Goal: Task Accomplishment & Management: Manage account settings

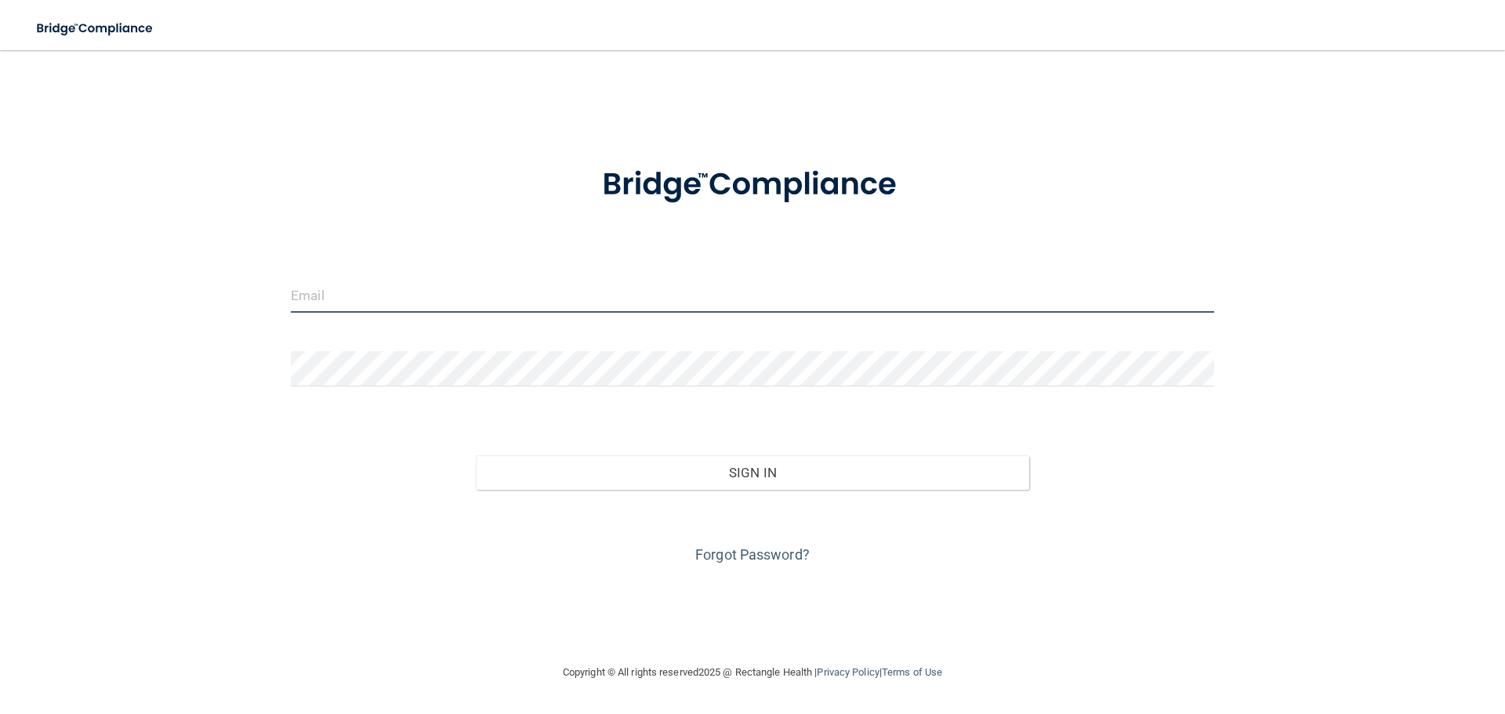
click at [438, 281] on input "email" at bounding box center [752, 294] width 923 height 35
type input "[PERSON_NAME][EMAIL_ADDRESS][DOMAIN_NAME]"
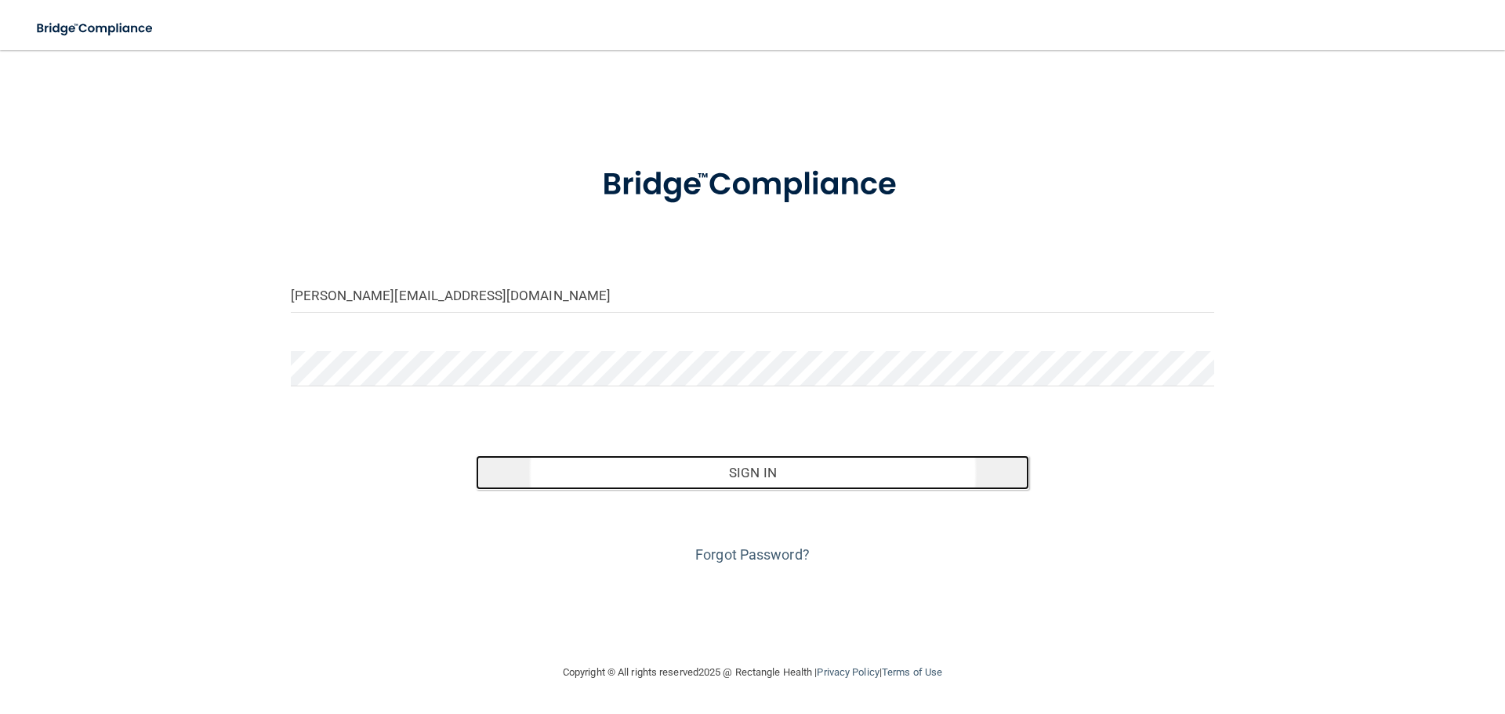
click at [701, 468] on button "Sign In" at bounding box center [753, 472] width 554 height 34
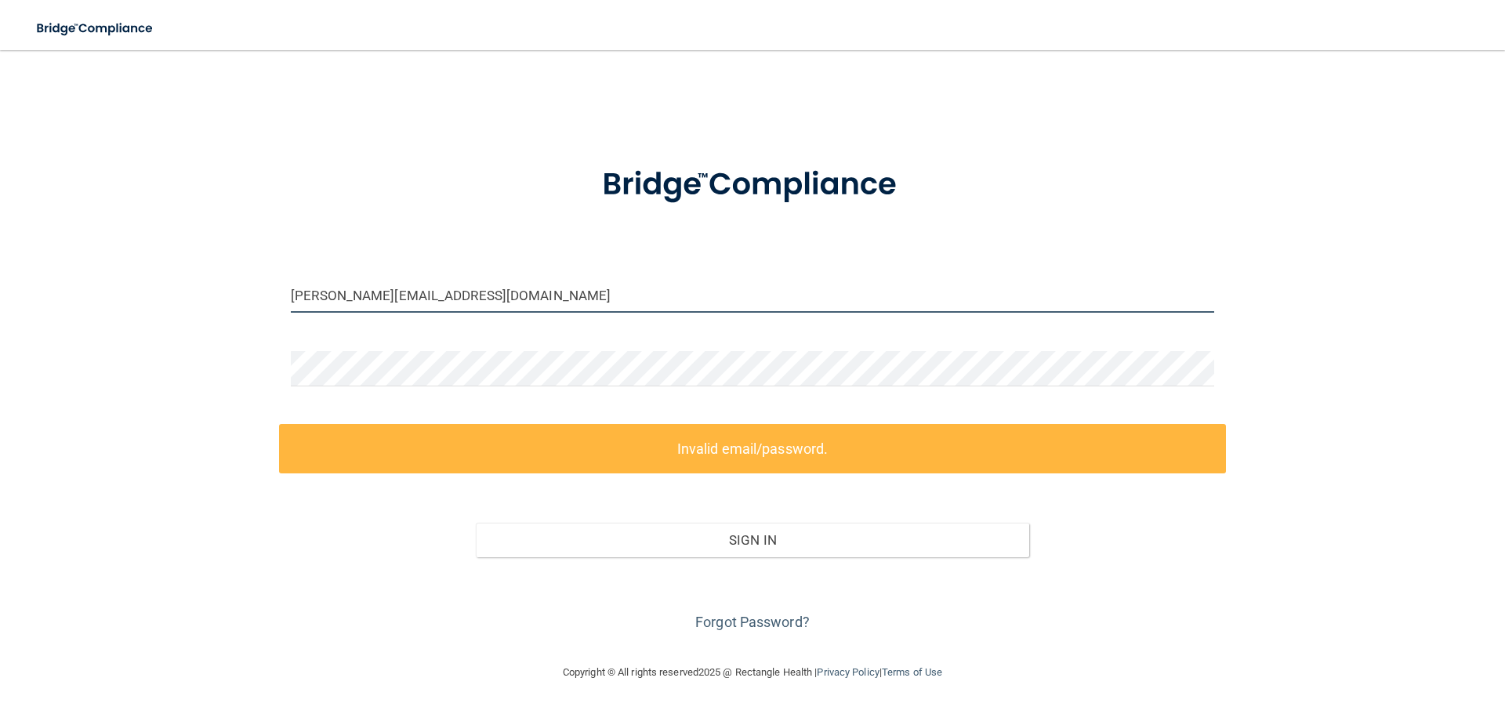
click at [506, 298] on input "[PERSON_NAME][EMAIL_ADDRESS][DOMAIN_NAME]" at bounding box center [752, 294] width 923 height 35
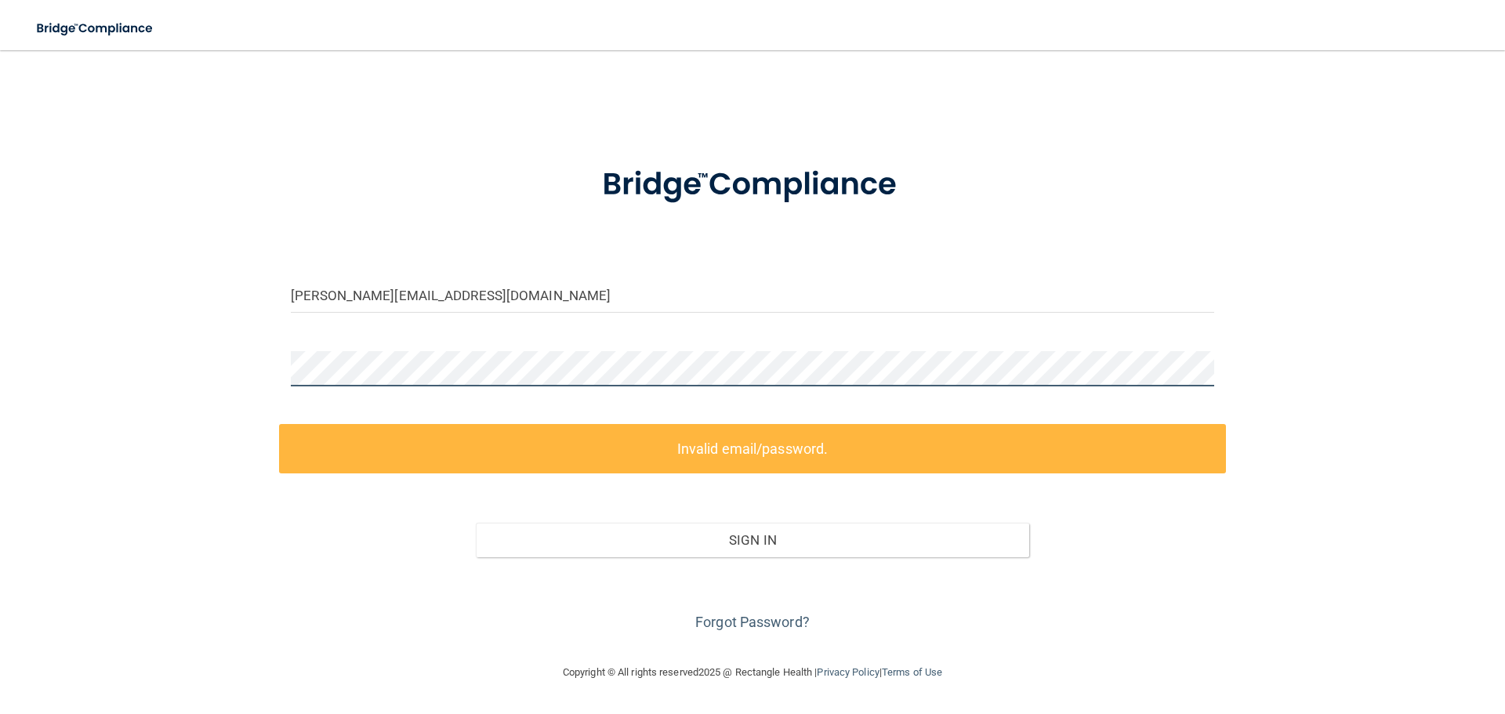
click at [176, 362] on div "[PERSON_NAME][EMAIL_ADDRESS][DOMAIN_NAME] Invalid email/password. You don't hav…" at bounding box center [752, 357] width 1442 height 582
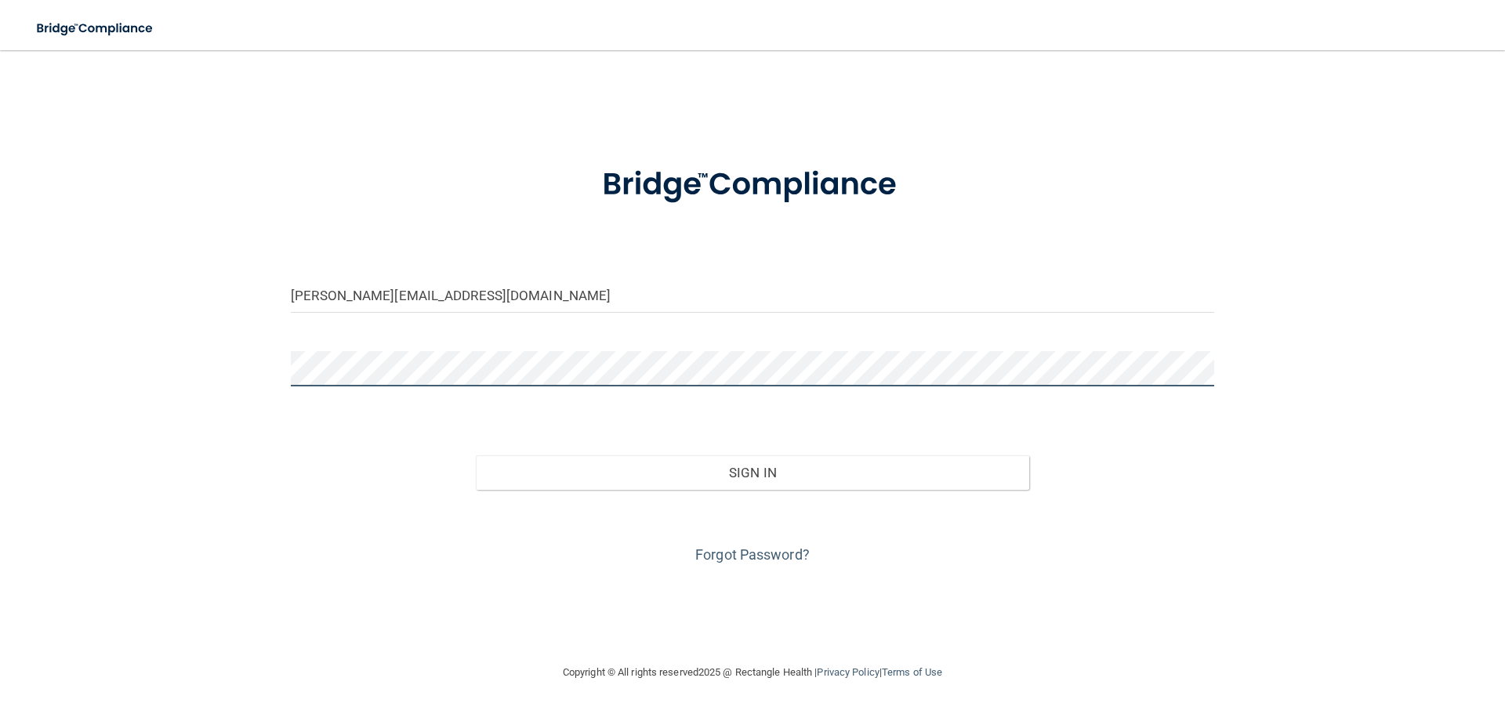
click at [476, 455] on button "Sign In" at bounding box center [753, 472] width 554 height 34
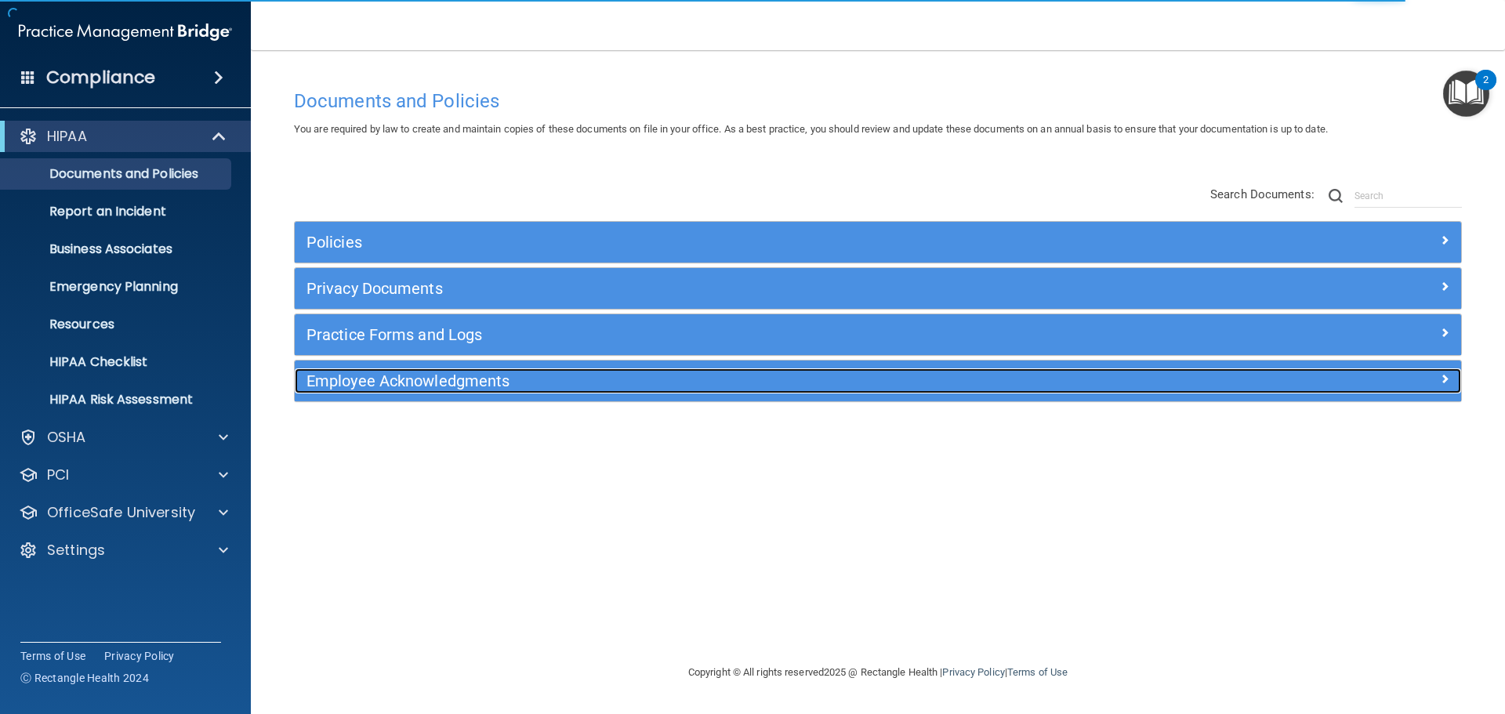
click at [373, 384] on h5 "Employee Acknowledgments" at bounding box center [731, 380] width 851 height 17
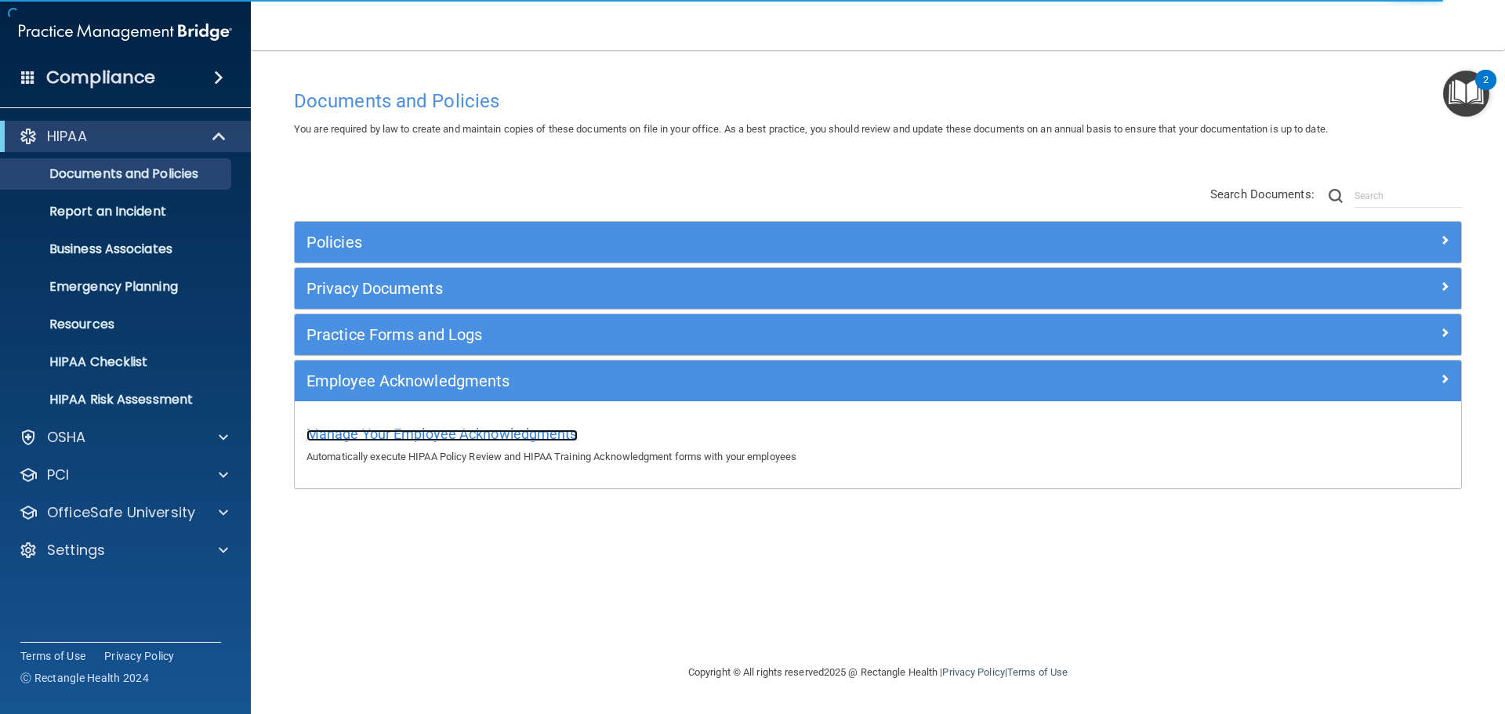
click at [388, 434] on span "Manage Your Employee Acknowledgments" at bounding box center [441, 434] width 271 height 16
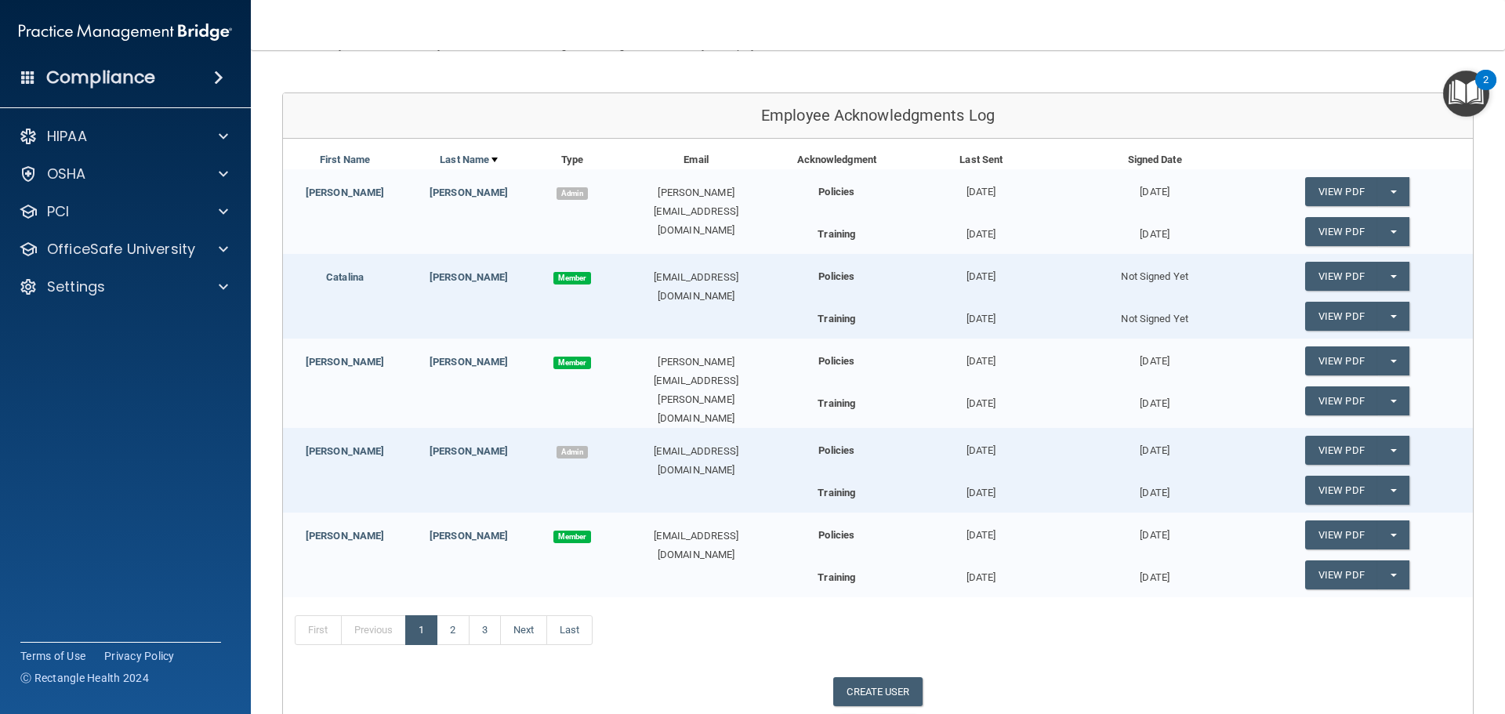
scroll to position [151, 0]
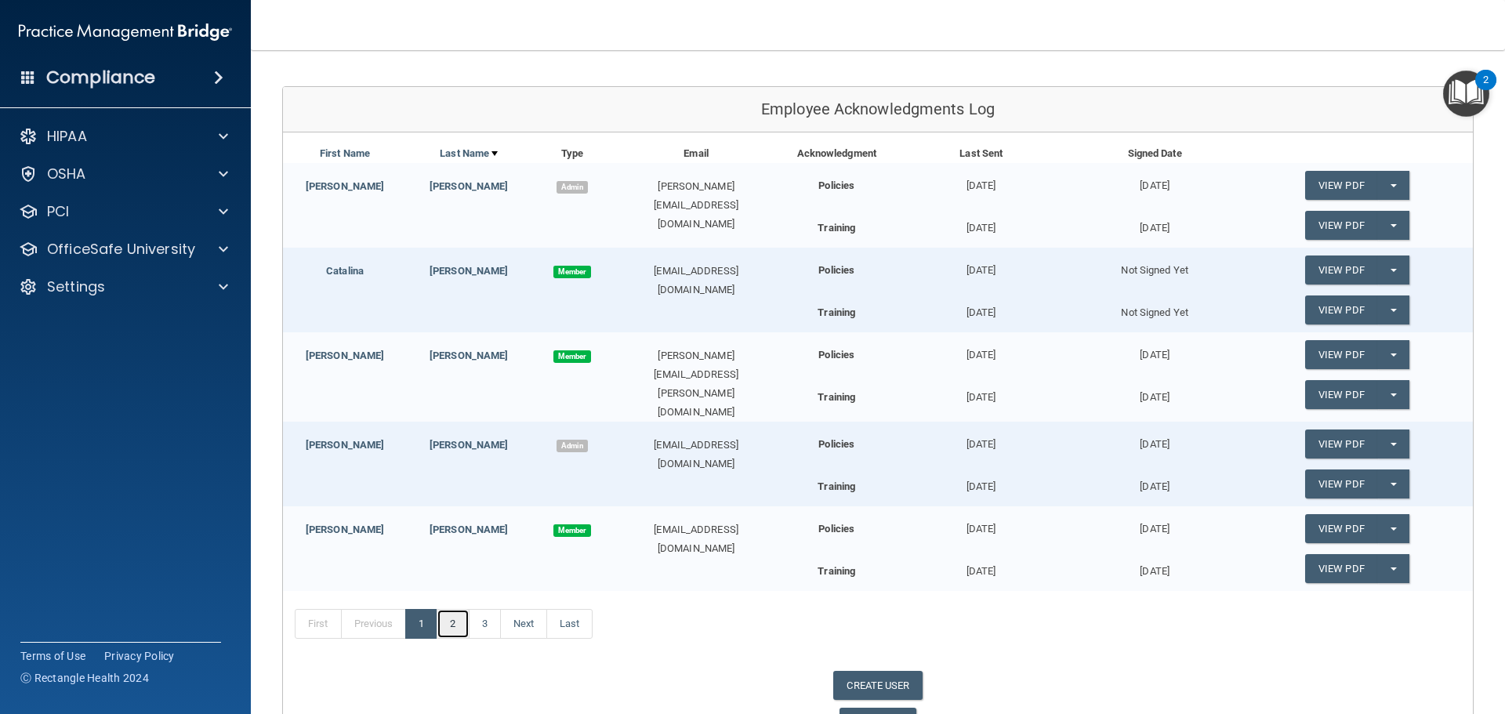
click at [456, 618] on link "2" at bounding box center [453, 624] width 32 height 30
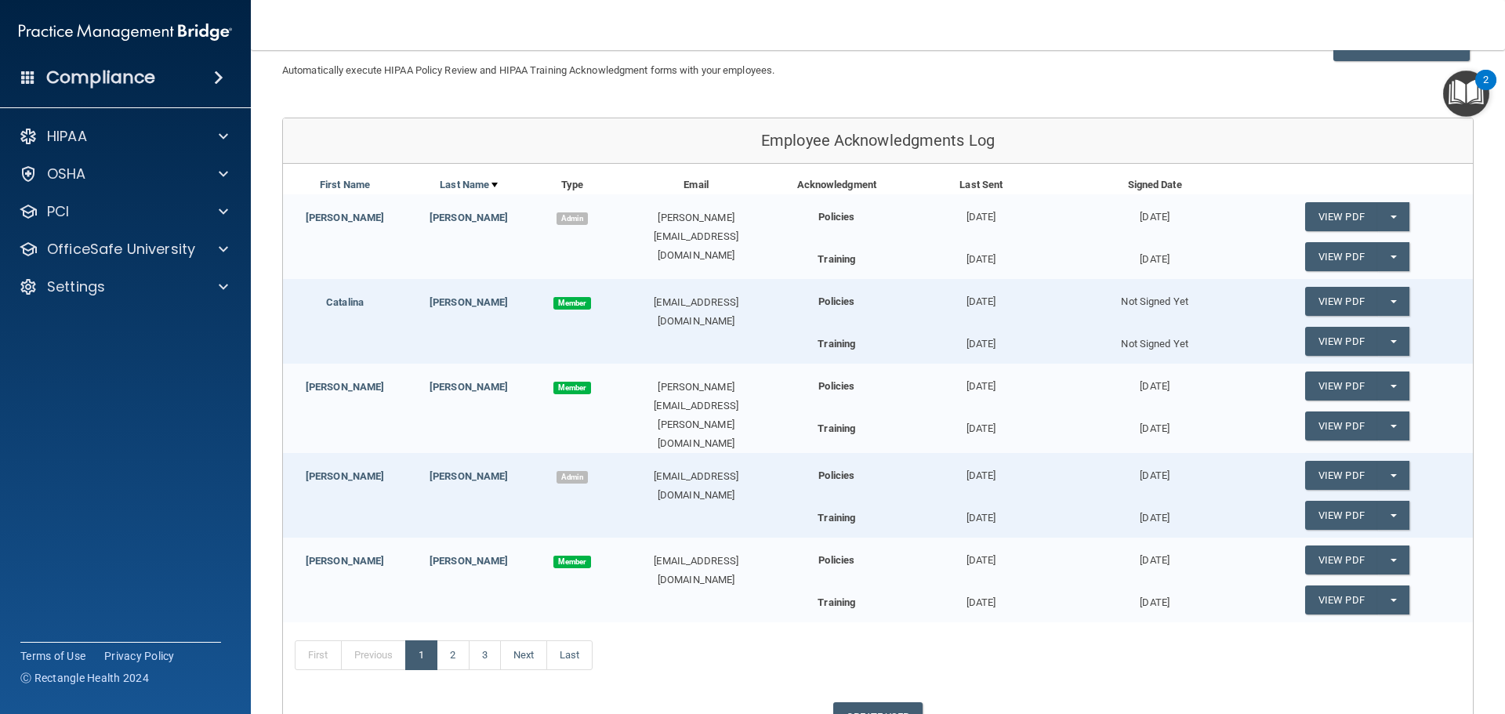
scroll to position [122, 0]
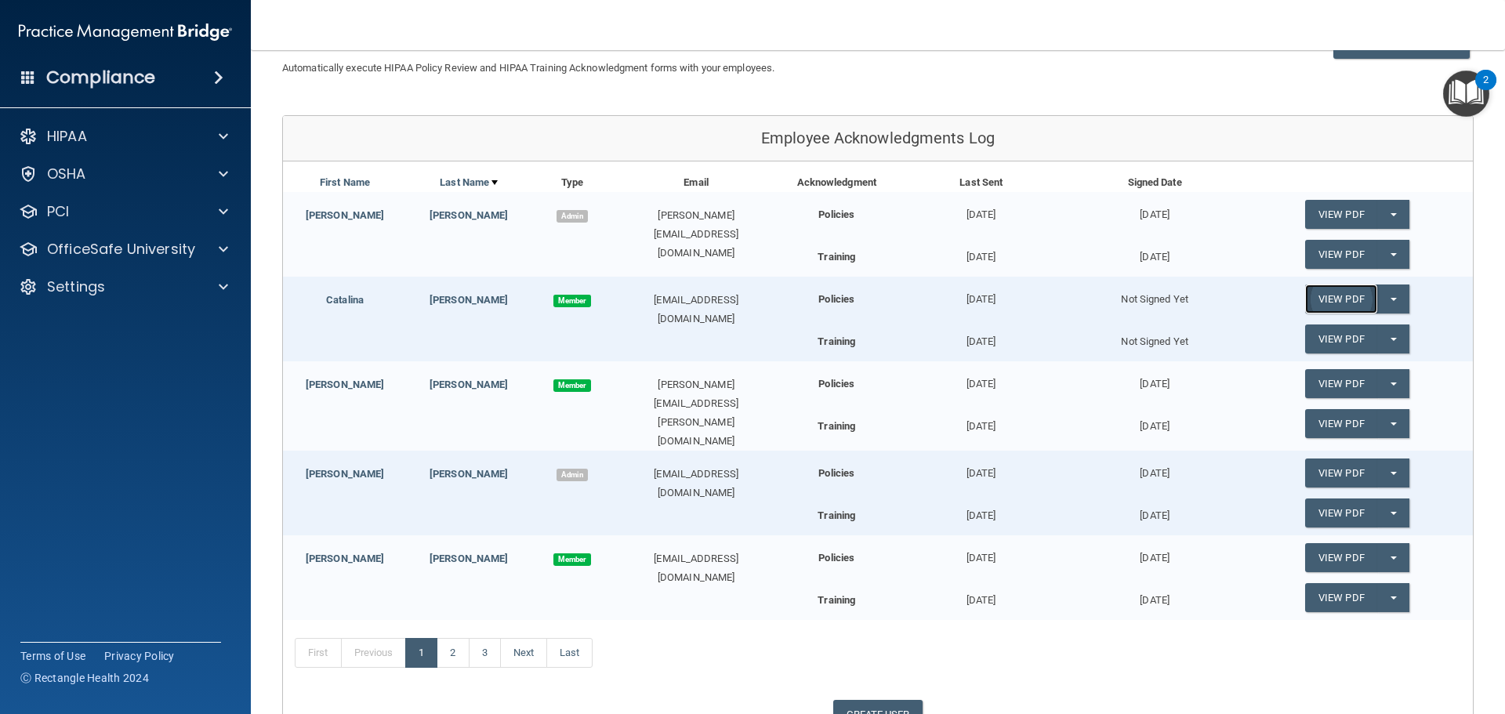
click at [1336, 300] on link "View PDF" at bounding box center [1341, 299] width 72 height 29
click at [1383, 303] on button "Split button!" at bounding box center [1393, 299] width 32 height 29
click at [1362, 328] on link "Send Acknowledgment" at bounding box center [1373, 331] width 136 height 24
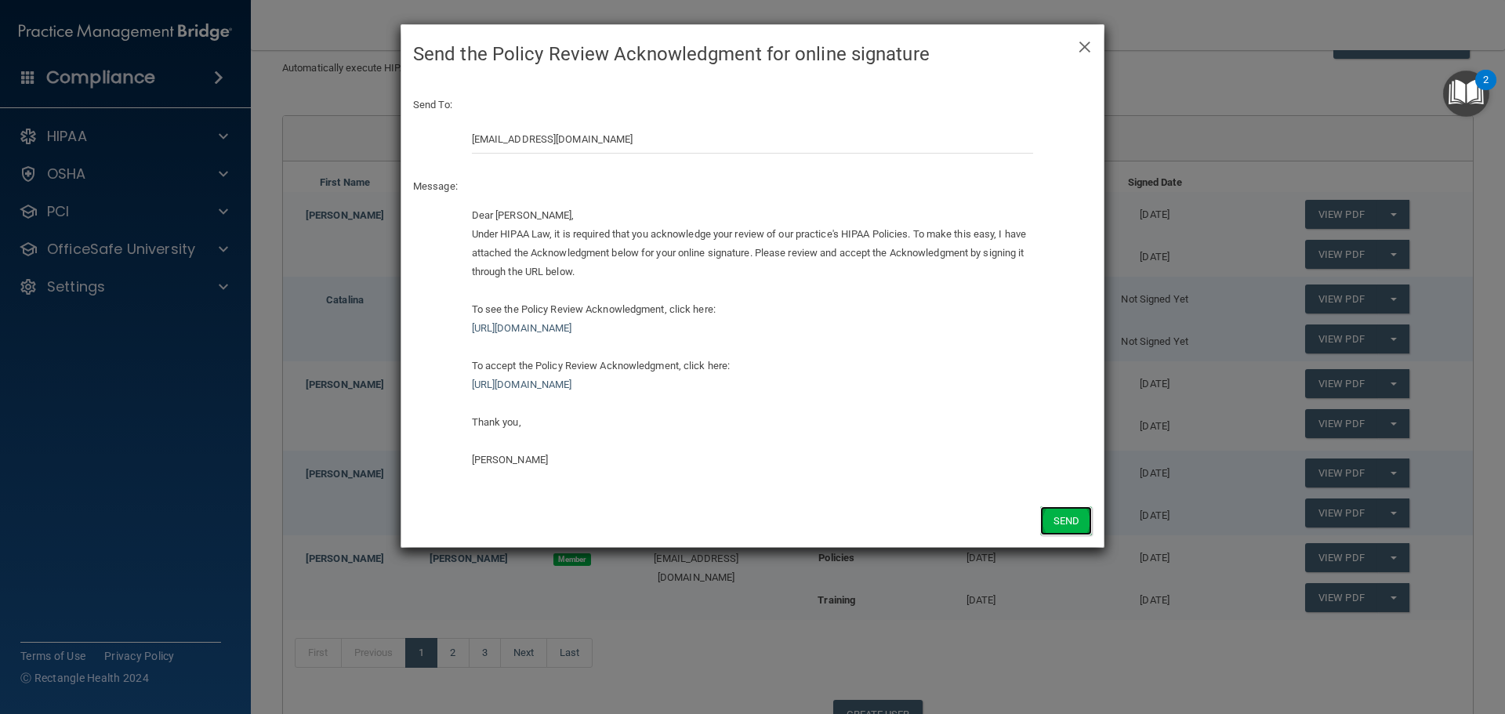
click at [1059, 522] on button "Send" at bounding box center [1066, 520] width 52 height 29
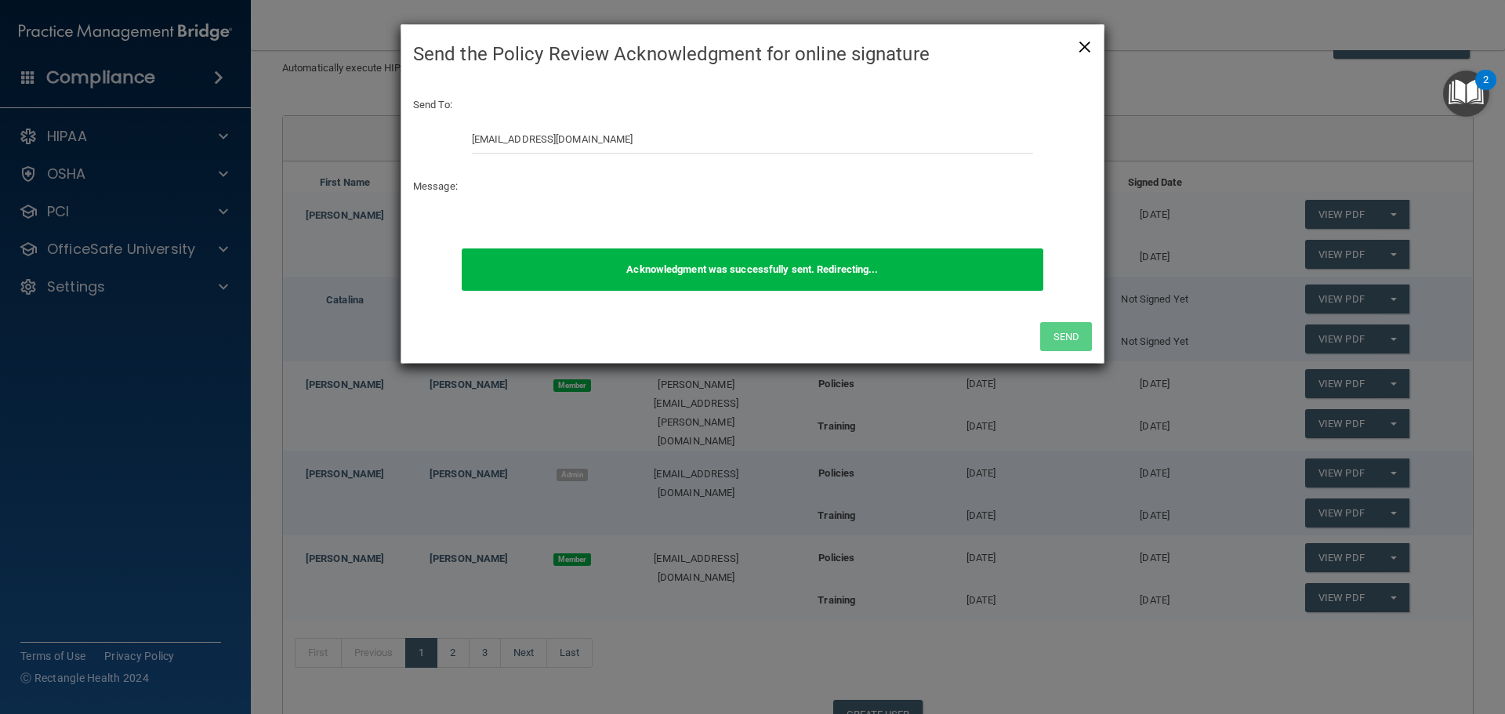
click at [1083, 42] on span "×" at bounding box center [1085, 44] width 14 height 31
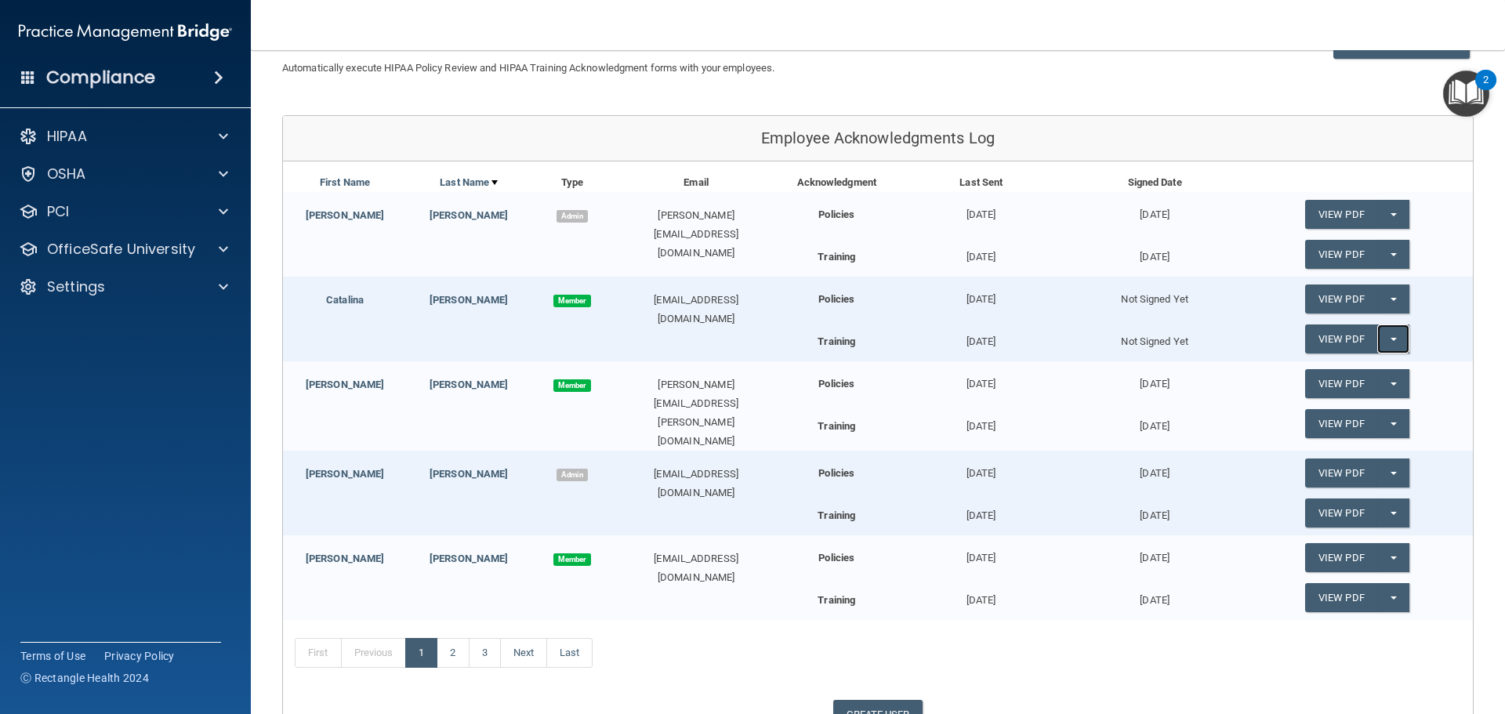
click at [1381, 342] on button "Split button!" at bounding box center [1393, 339] width 32 height 29
click at [1363, 367] on link "Send Acknowledgment PDF" at bounding box center [1383, 371] width 157 height 24
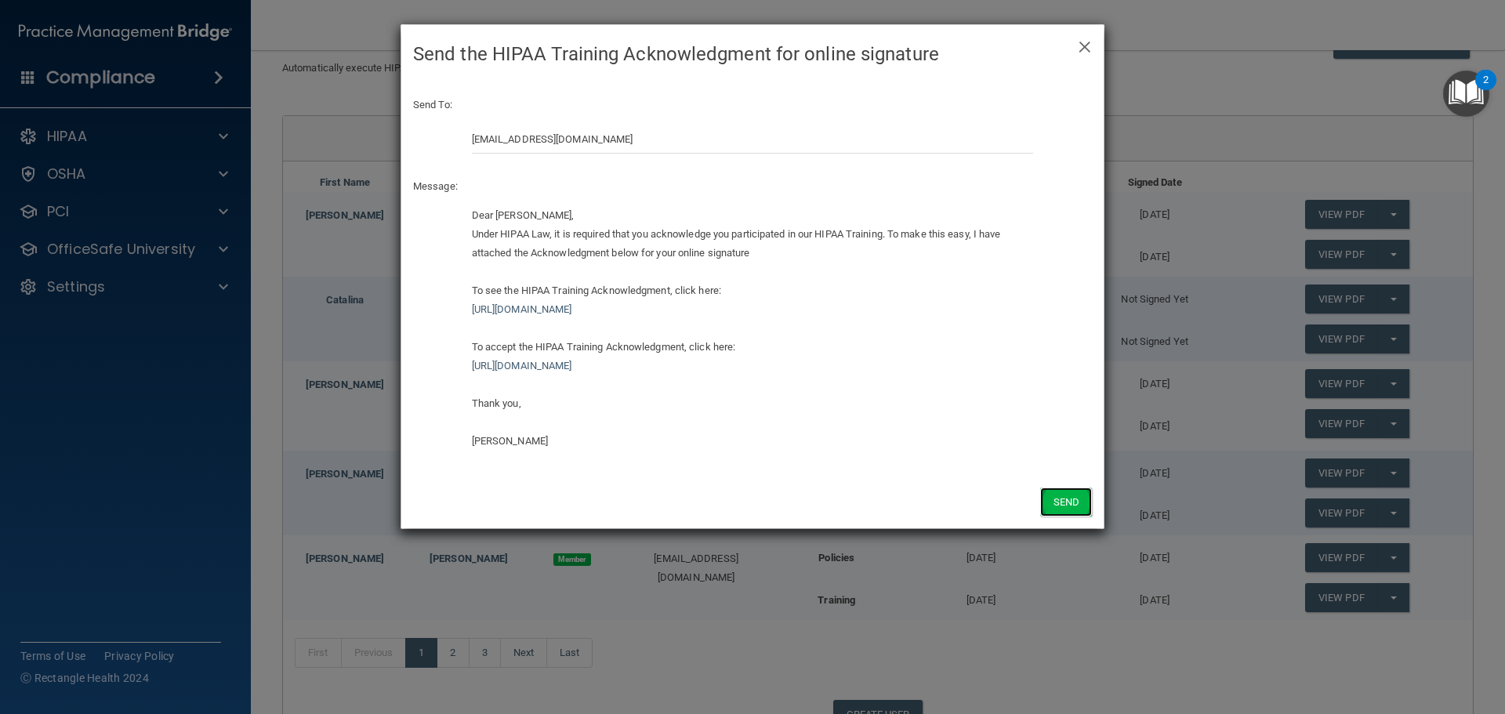
click at [1067, 498] on button "Send" at bounding box center [1066, 502] width 52 height 29
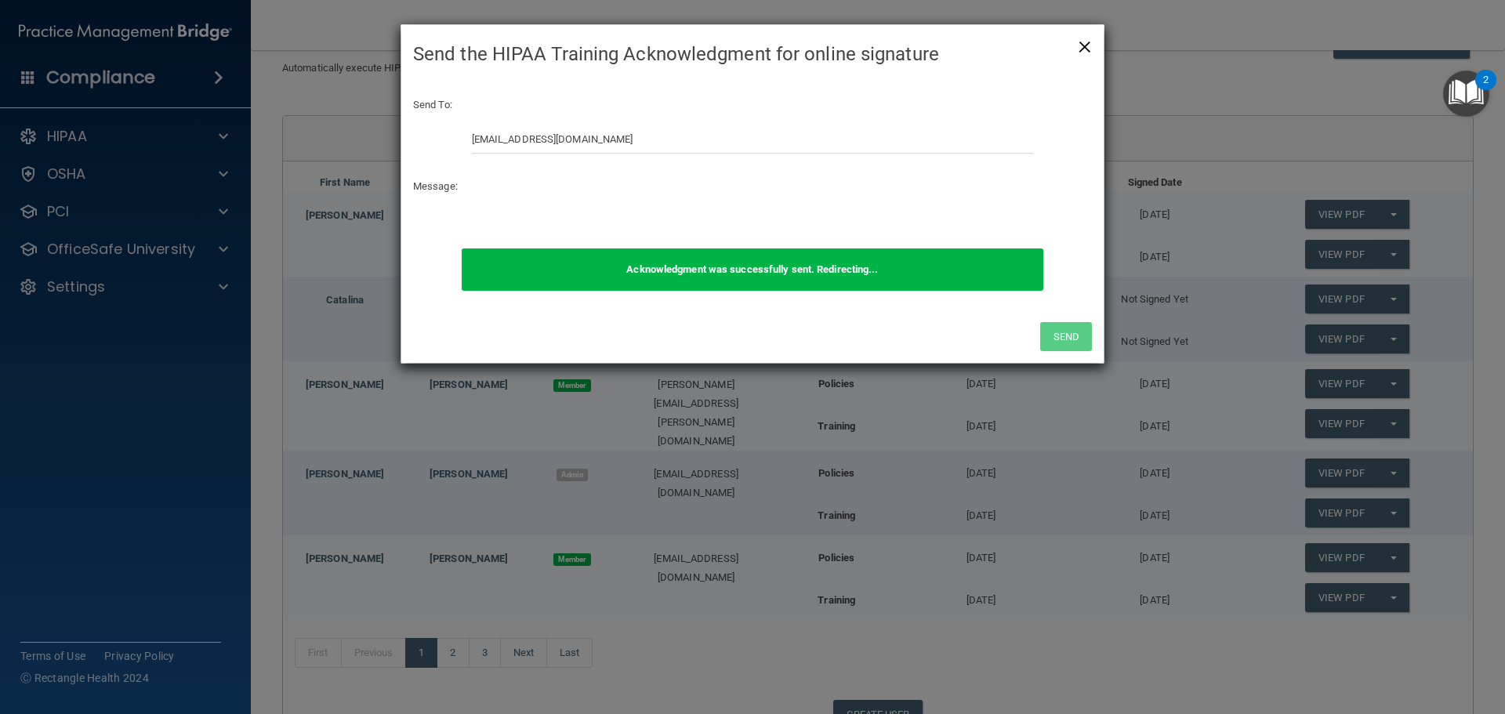
click at [1085, 49] on span "×" at bounding box center [1085, 44] width 14 height 31
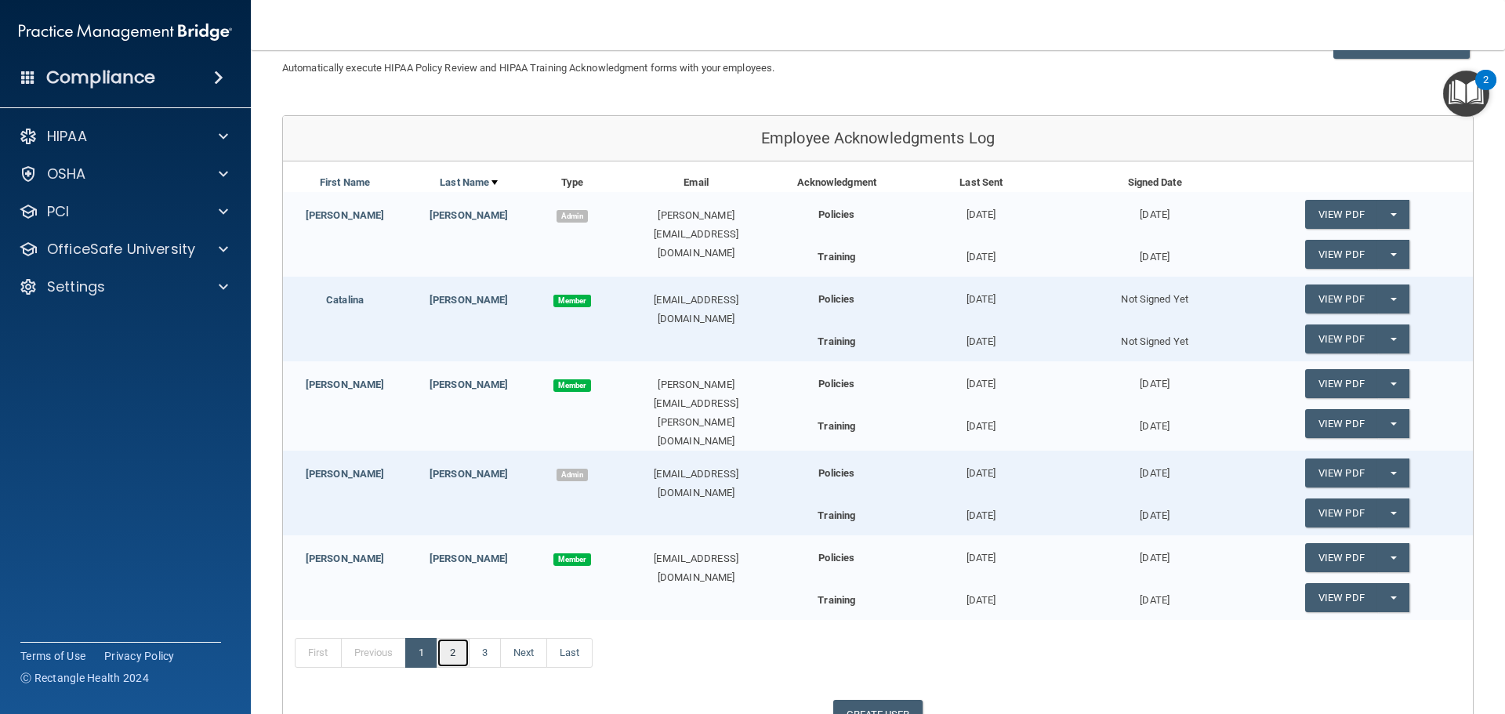
click at [460, 653] on link "2" at bounding box center [453, 653] width 32 height 30
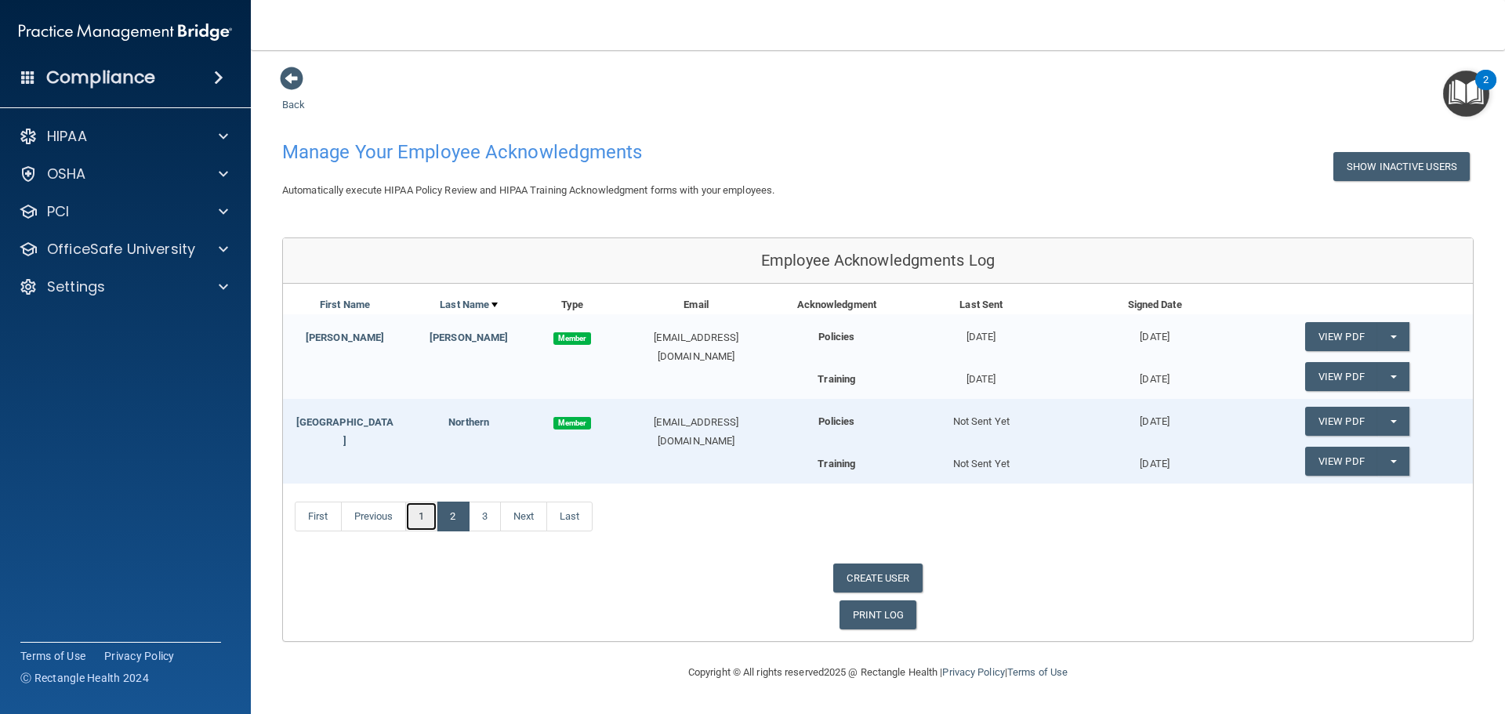
click at [422, 523] on link "1" at bounding box center [421, 517] width 32 height 30
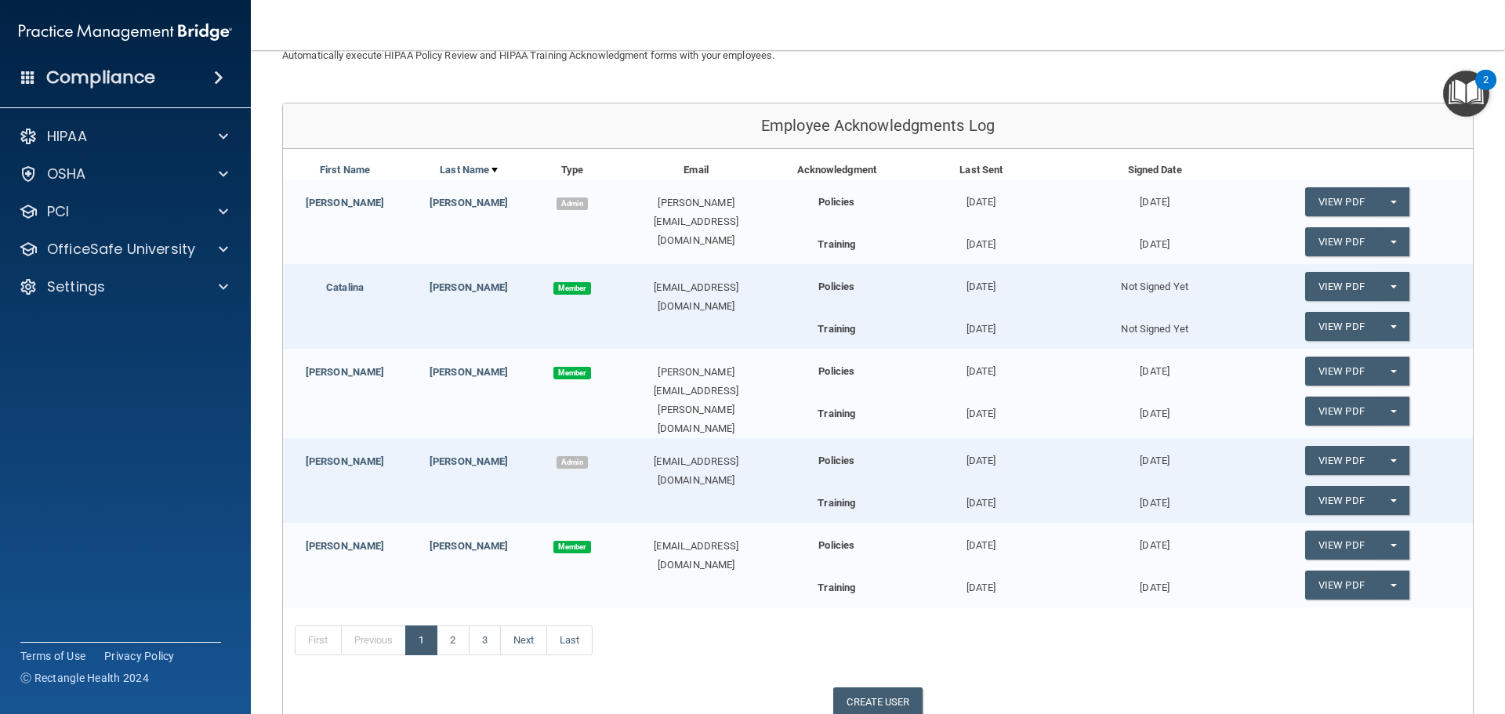
scroll to position [136, 0]
click at [881, 703] on link "CREATE USER" at bounding box center [877, 701] width 89 height 29
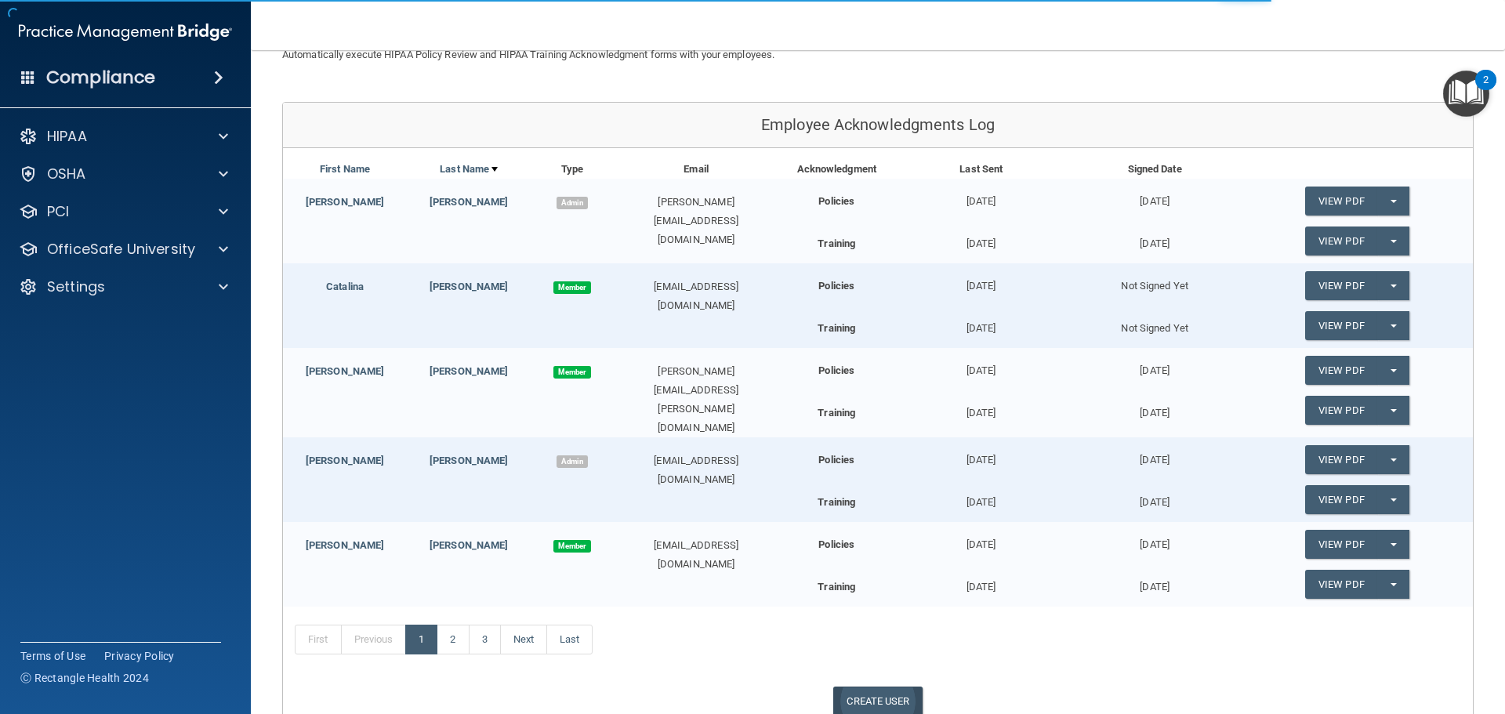
select select "practice_admin"
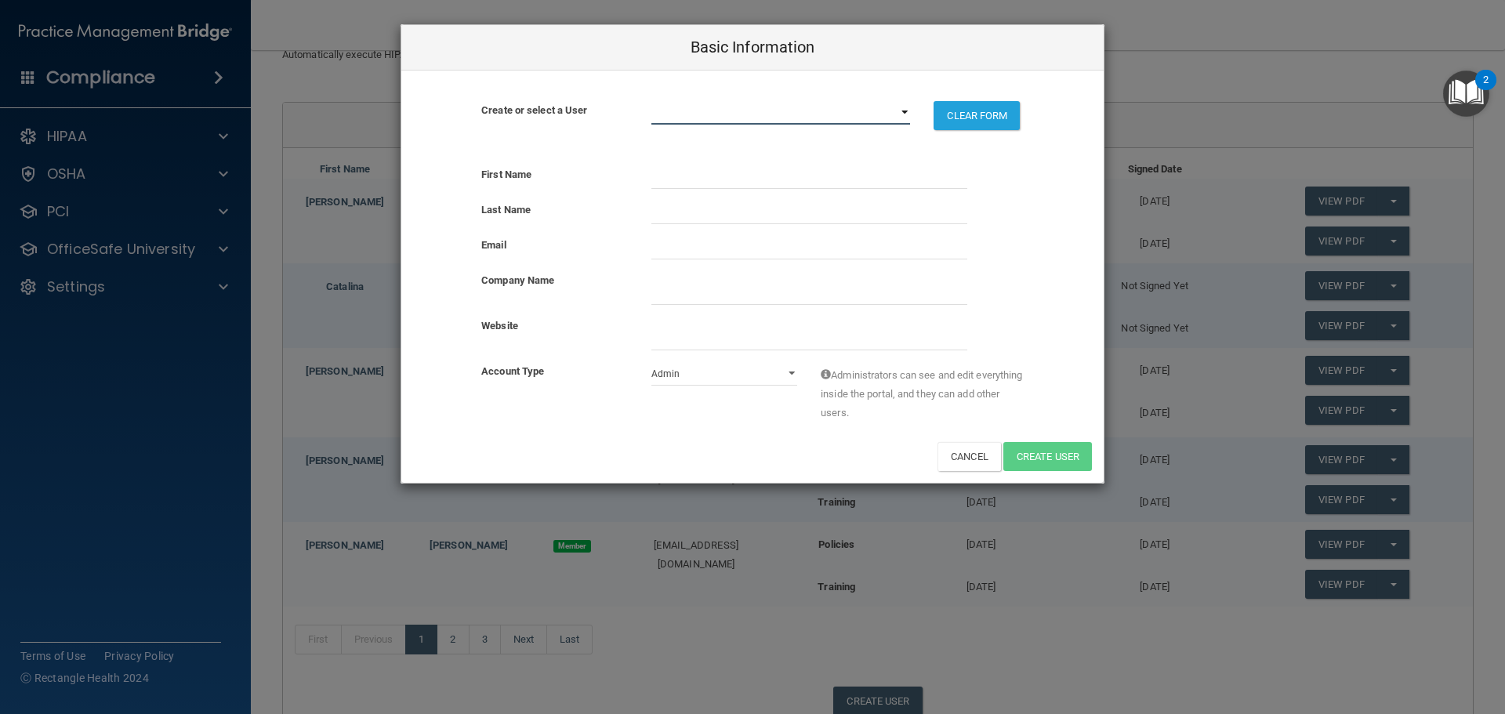
click at [904, 114] on select "ellis.alethea@gmail.com alrawson@asu.edu allisonkfarber@yahoo.com breannapowers…" at bounding box center [780, 113] width 259 height 24
select select "12"
click at [651, 101] on select "ellis.alethea@gmail.com alrawson@asu.edu allisonkfarber@yahoo.com breannapowers…" at bounding box center [780, 113] width 259 height 24
select select "practice_member"
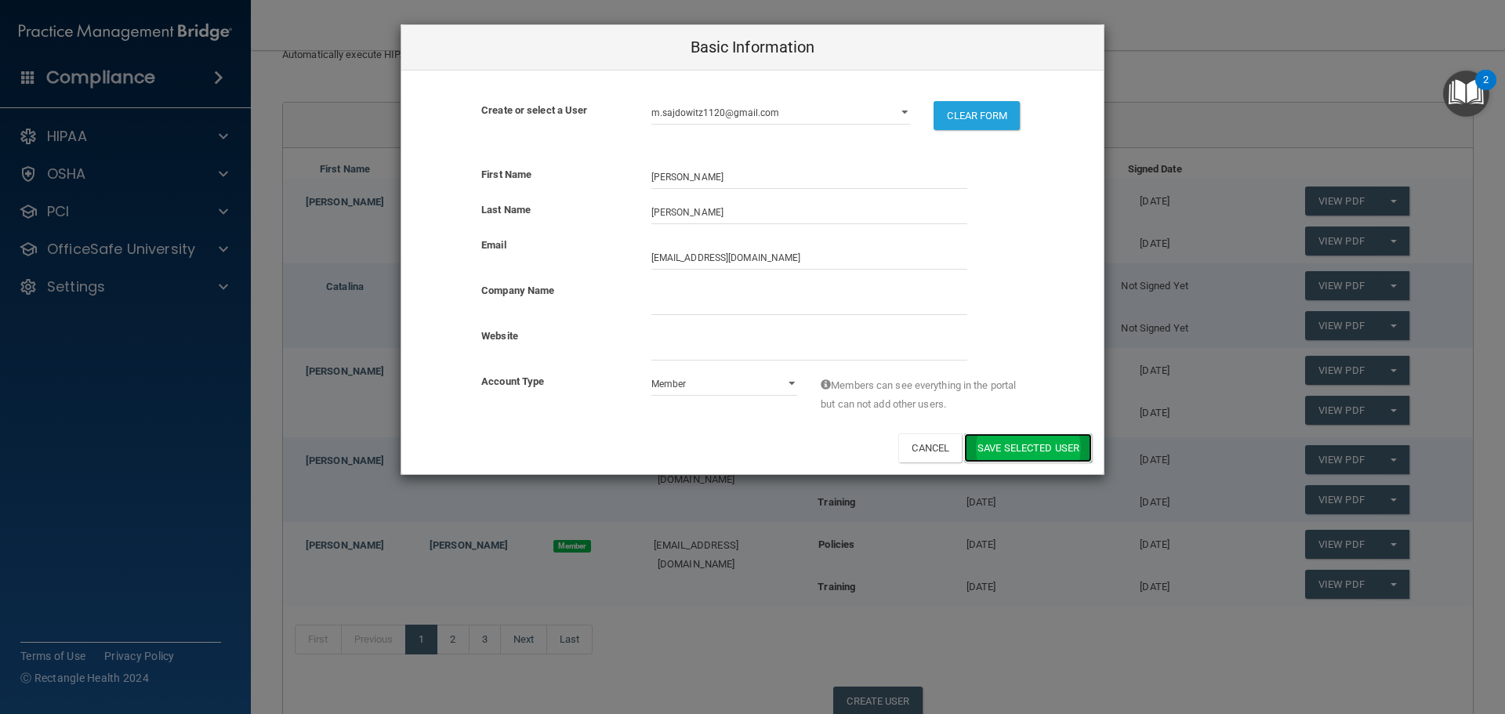
click at [1046, 447] on button "Save selected User" at bounding box center [1028, 447] width 128 height 29
click at [1006, 444] on button "Save selected User" at bounding box center [1028, 447] width 128 height 29
click at [790, 383] on select "Admin Member" at bounding box center [724, 384] width 147 height 24
click at [934, 441] on button "Cancel" at bounding box center [929, 447] width 63 height 29
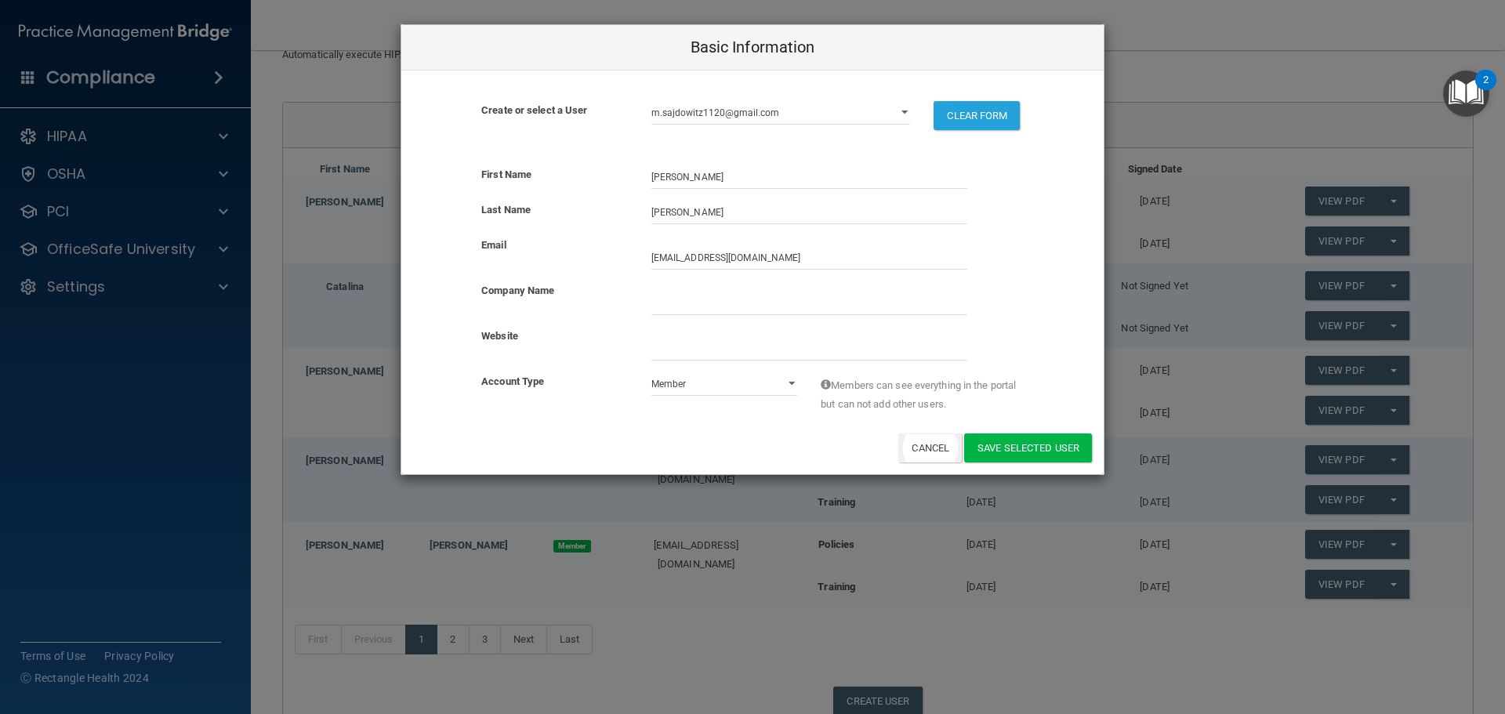
select select
select select "practice_admin"
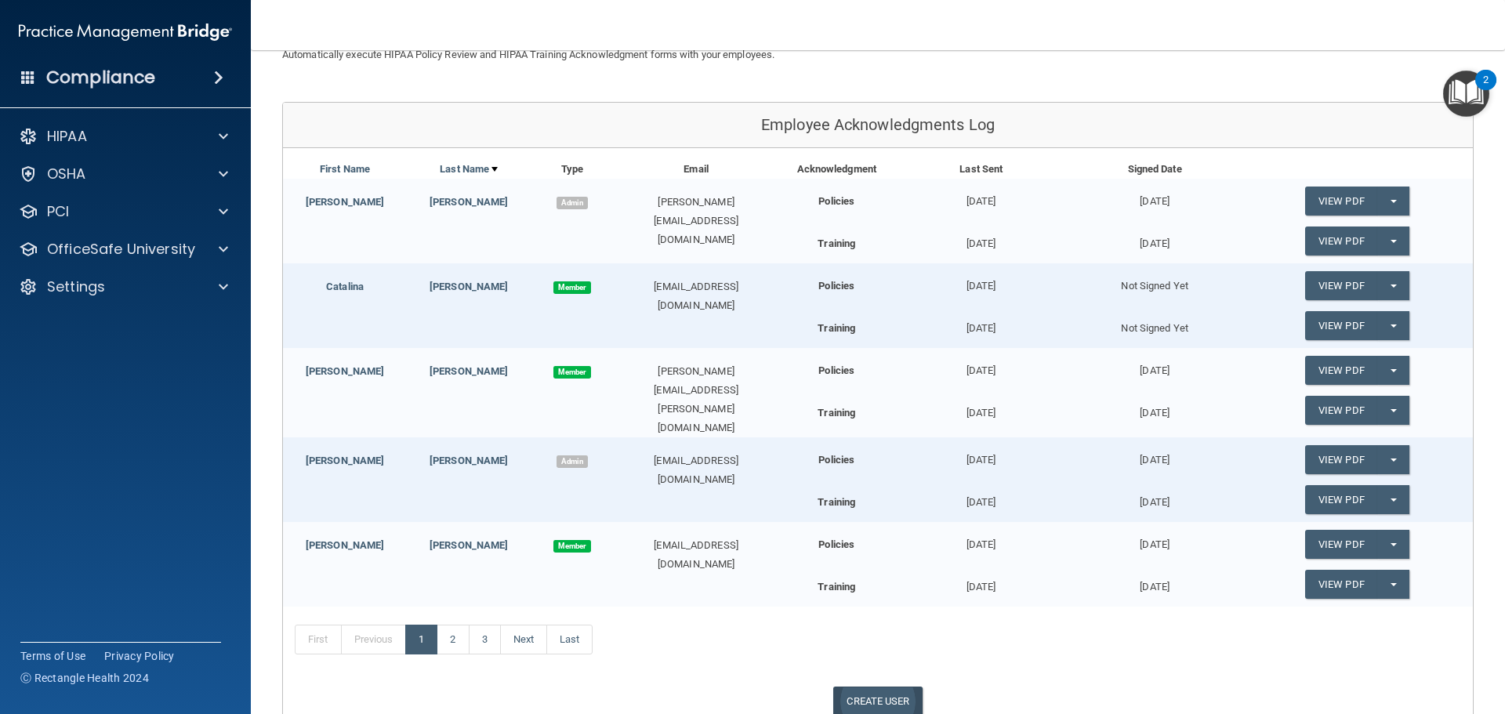
click at [898, 693] on link "CREATE USER" at bounding box center [877, 701] width 89 height 29
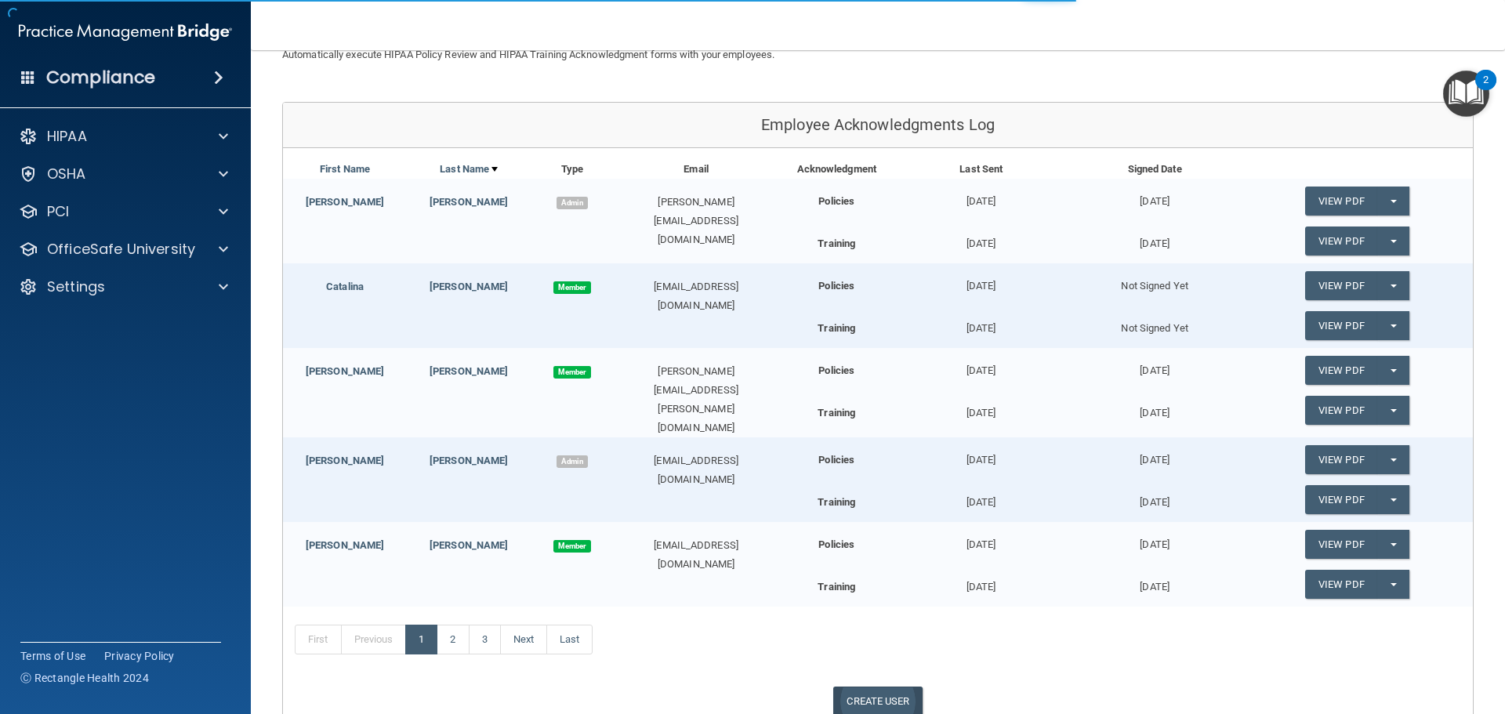
select select "practice_admin"
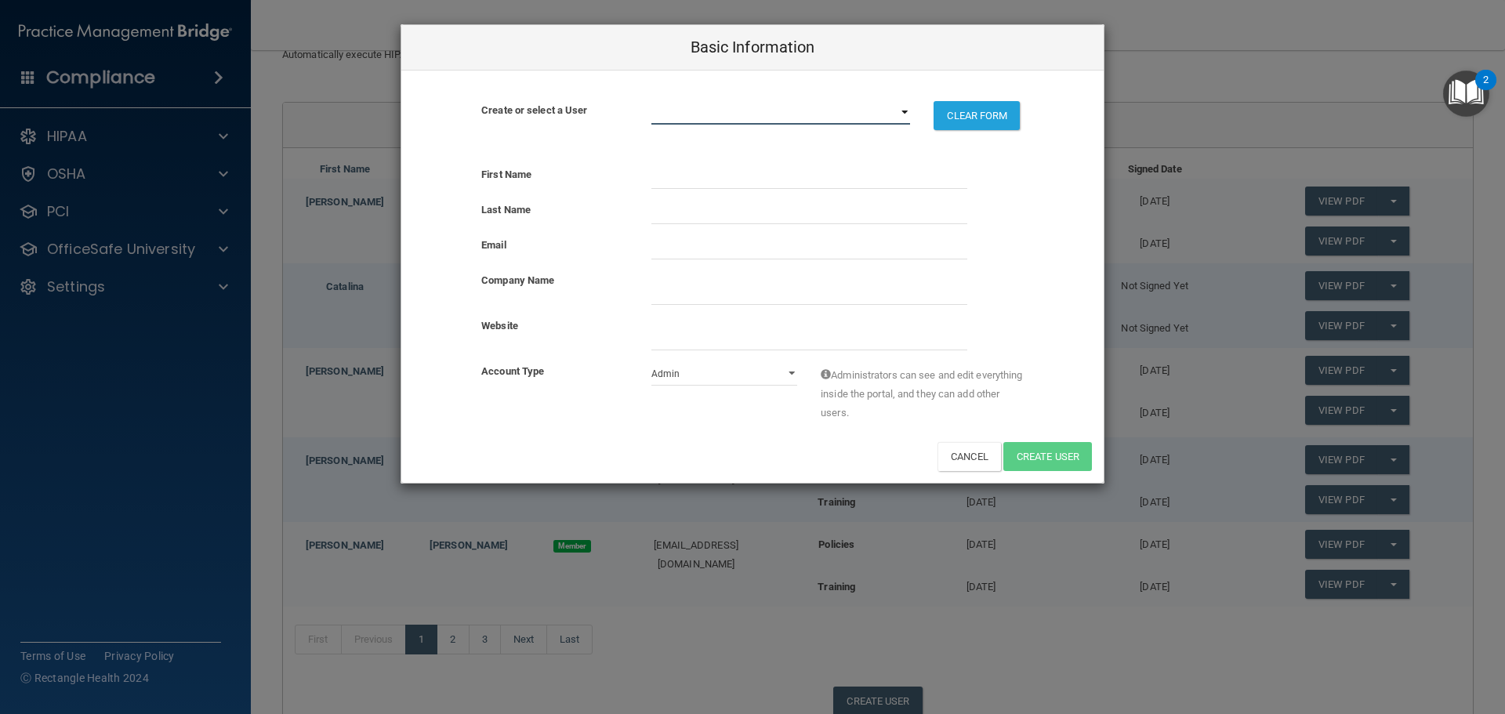
click at [908, 112] on select "ellis.alethea@gmail.com alrawson@asu.edu allisonkfarber@yahoo.com breannapowers…" at bounding box center [780, 113] width 259 height 24
select select "12"
click at [651, 101] on select "ellis.alethea@gmail.com alrawson@asu.edu allisonkfarber@yahoo.com breannapowers…" at bounding box center [780, 113] width 259 height 24
select select "practice_member"
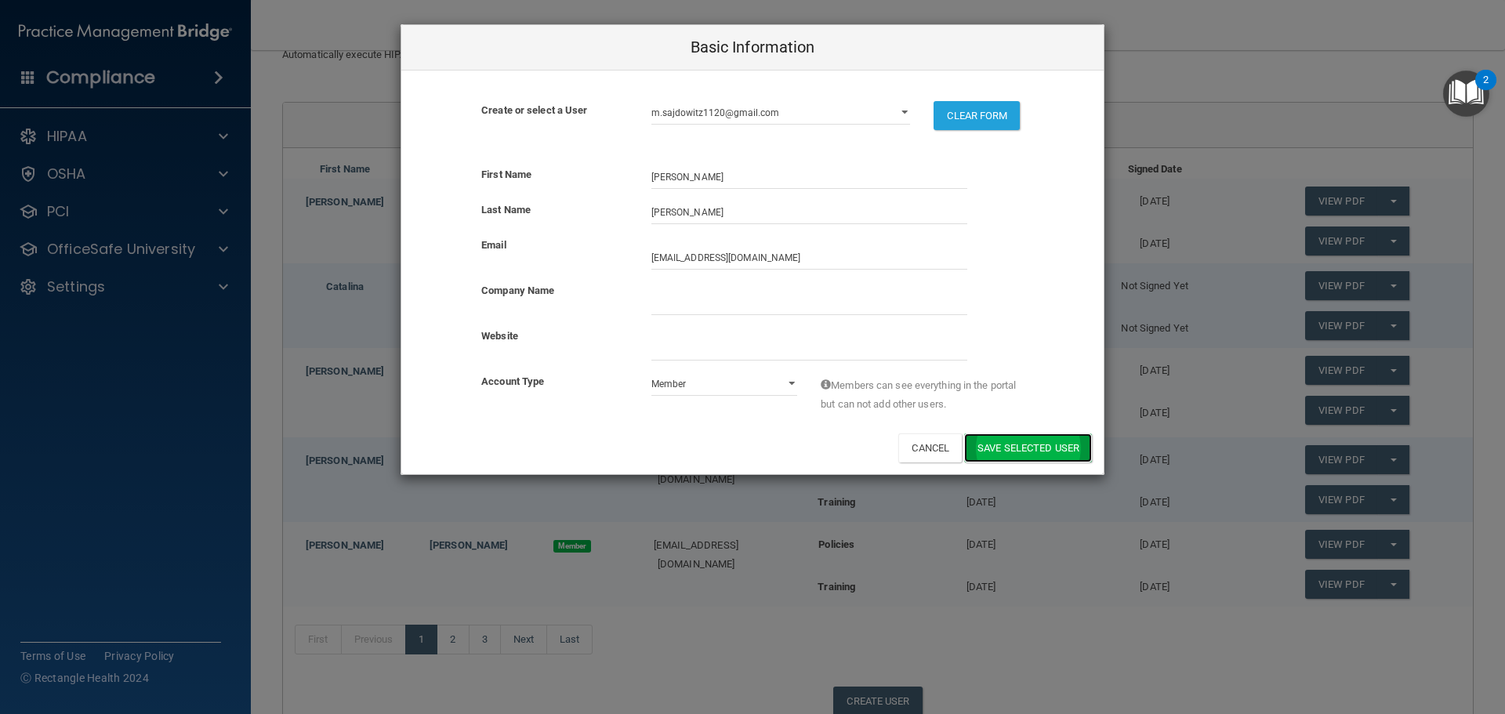
click at [1012, 441] on button "Save selected User" at bounding box center [1028, 447] width 128 height 29
click at [999, 443] on button "Save selected User" at bounding box center [1028, 447] width 128 height 29
click at [1028, 195] on div "First Name Marta" at bounding box center [752, 182] width 702 height 35
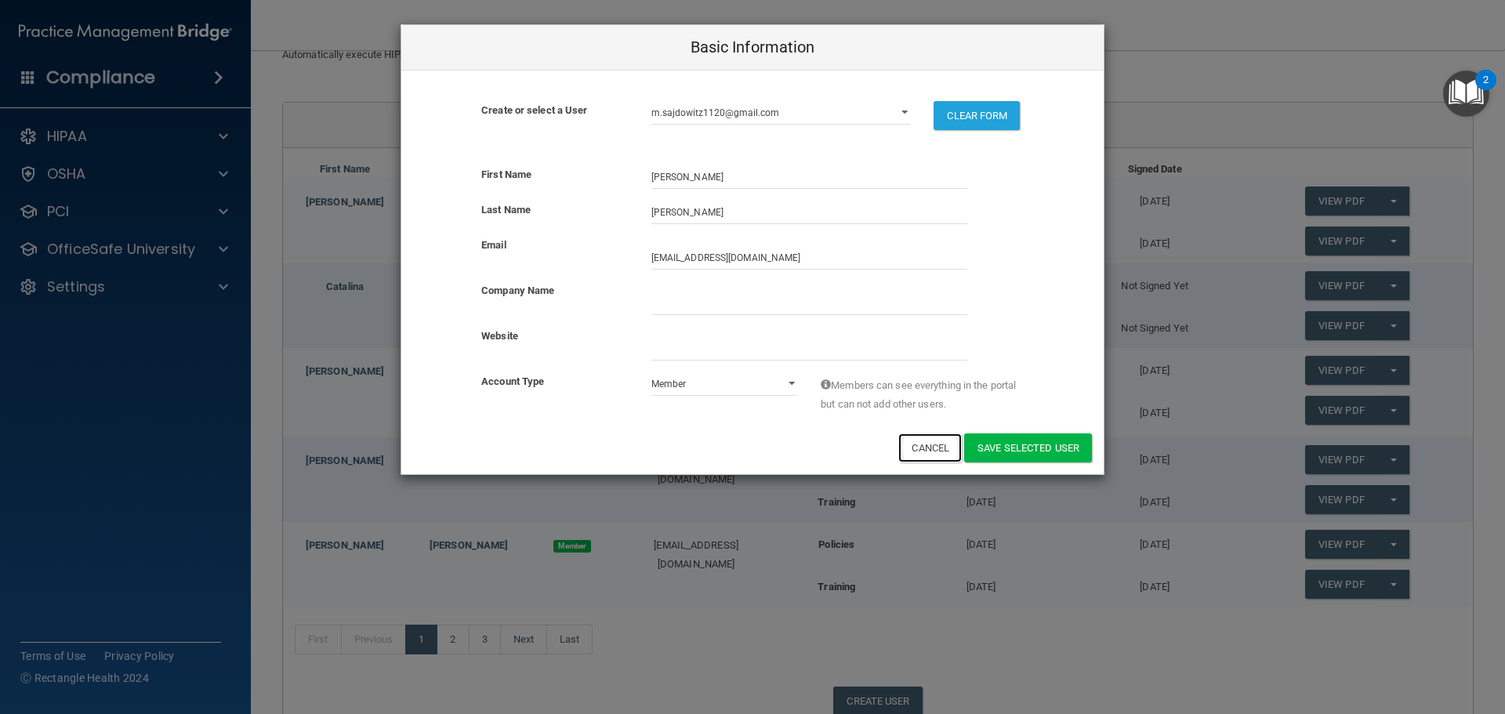
click at [938, 435] on button "Cancel" at bounding box center [929, 447] width 63 height 29
select select
select select "practice_admin"
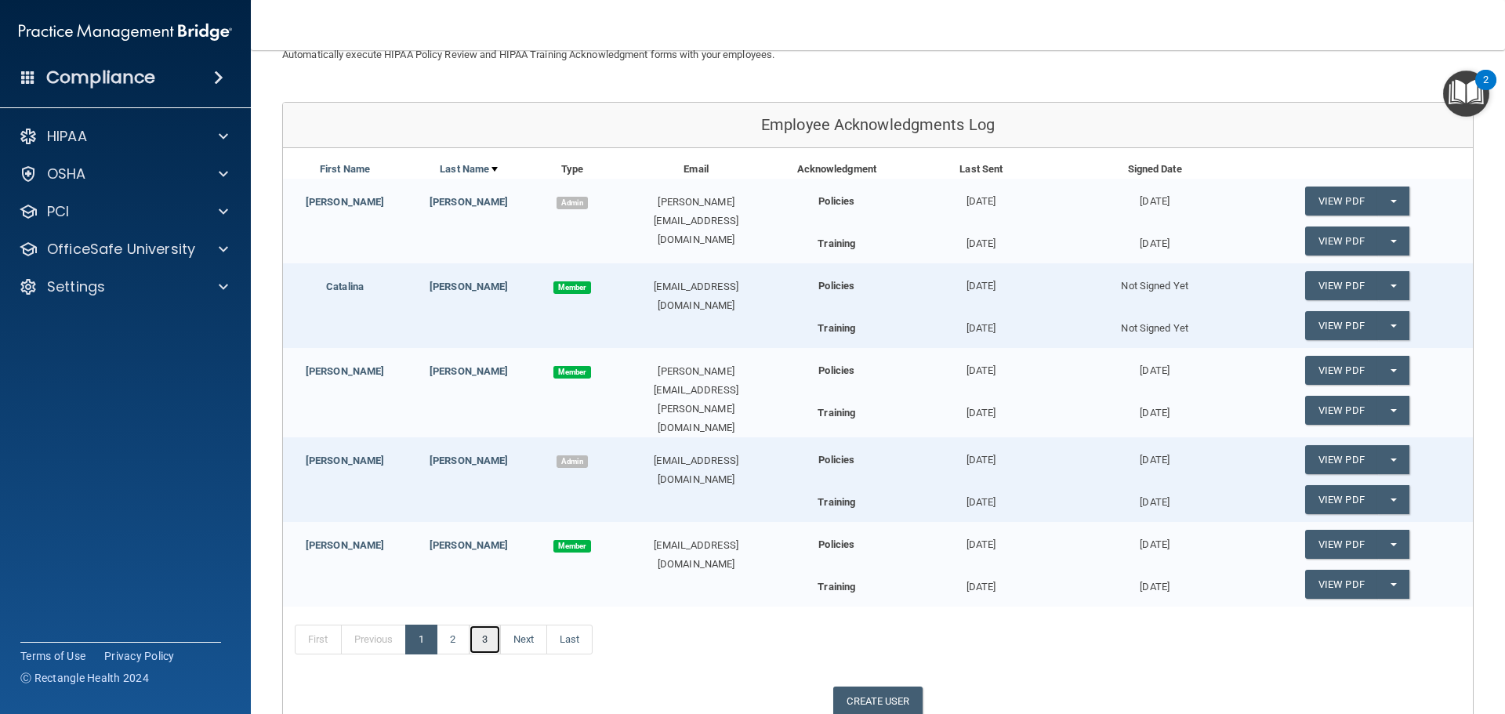
click at [474, 635] on link "3" at bounding box center [485, 640] width 32 height 30
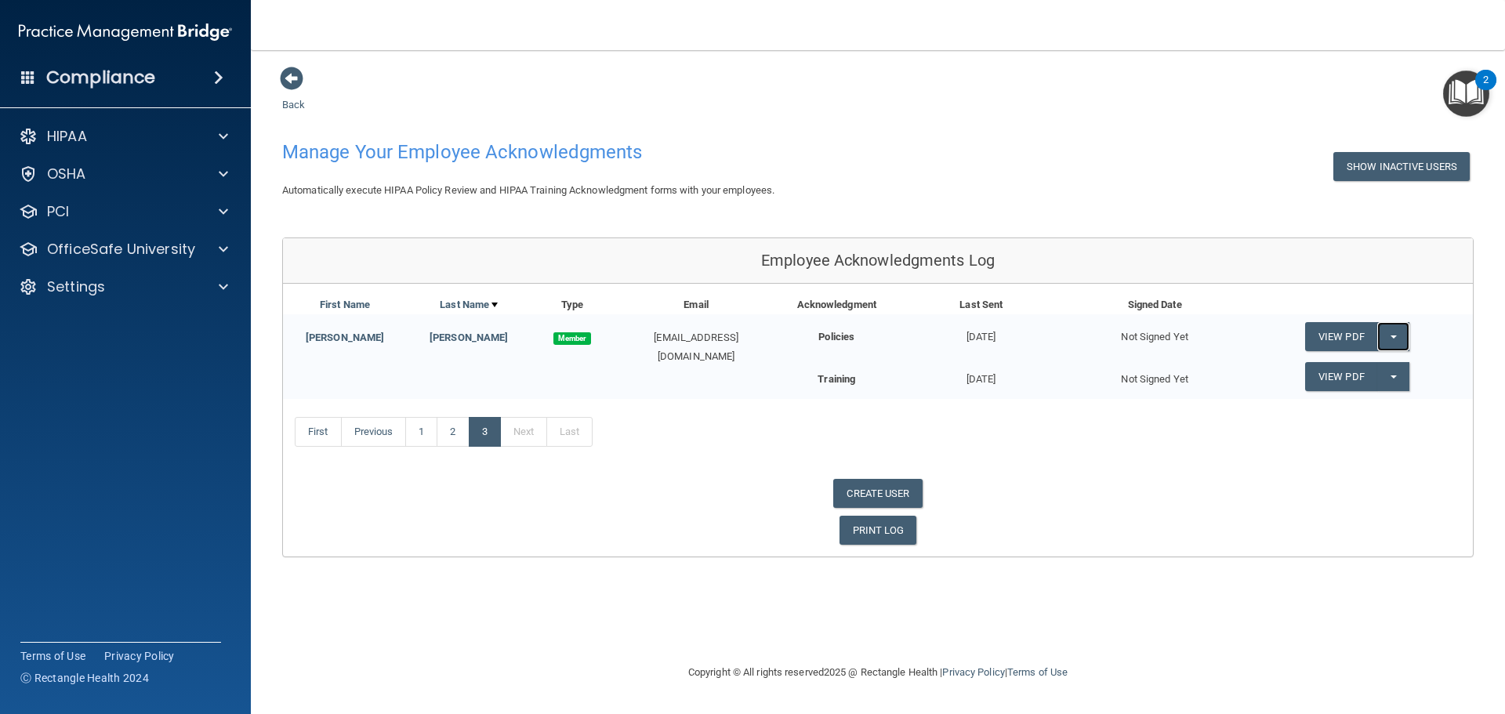
click at [1380, 339] on button "Split button!" at bounding box center [1393, 336] width 32 height 29
click at [1364, 366] on link "Send Acknowledgment" at bounding box center [1373, 369] width 136 height 24
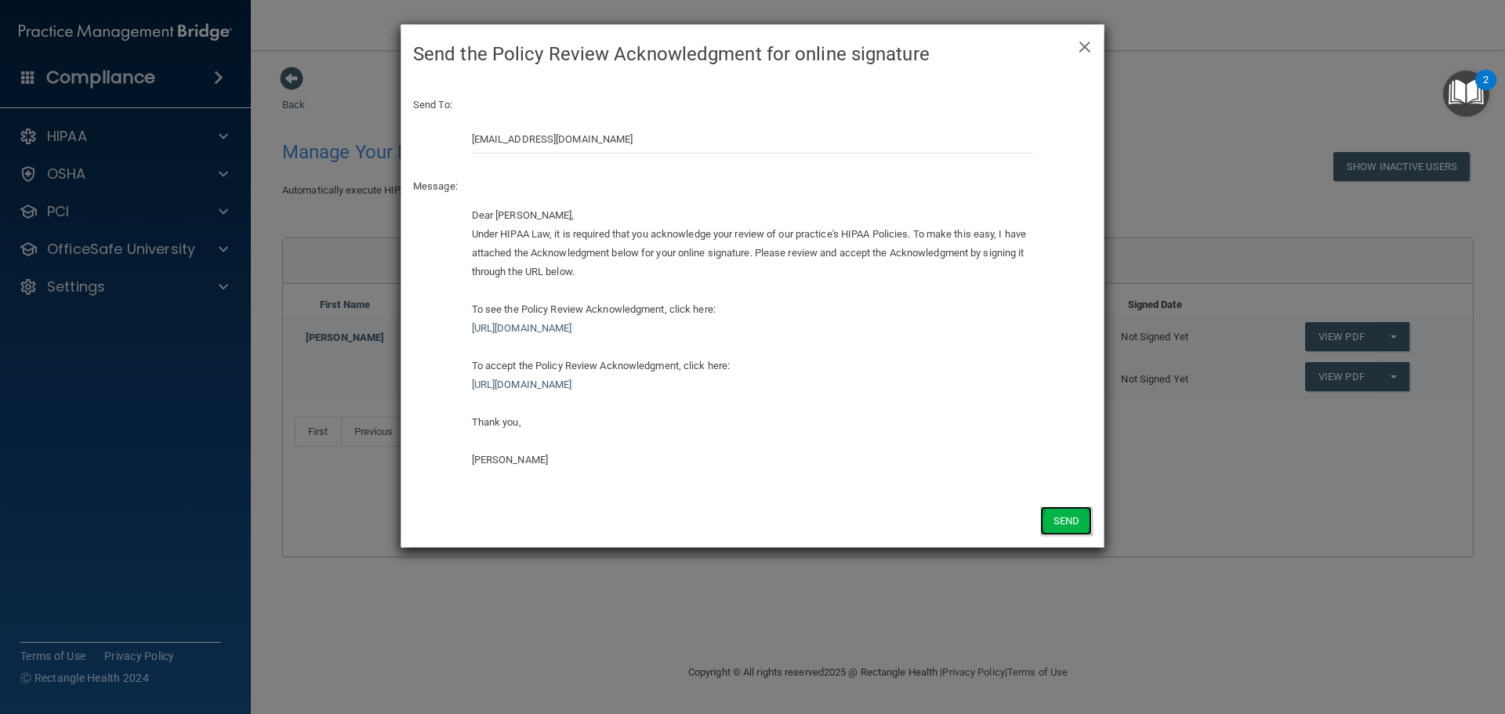
click at [1064, 520] on button "Send" at bounding box center [1066, 520] width 52 height 29
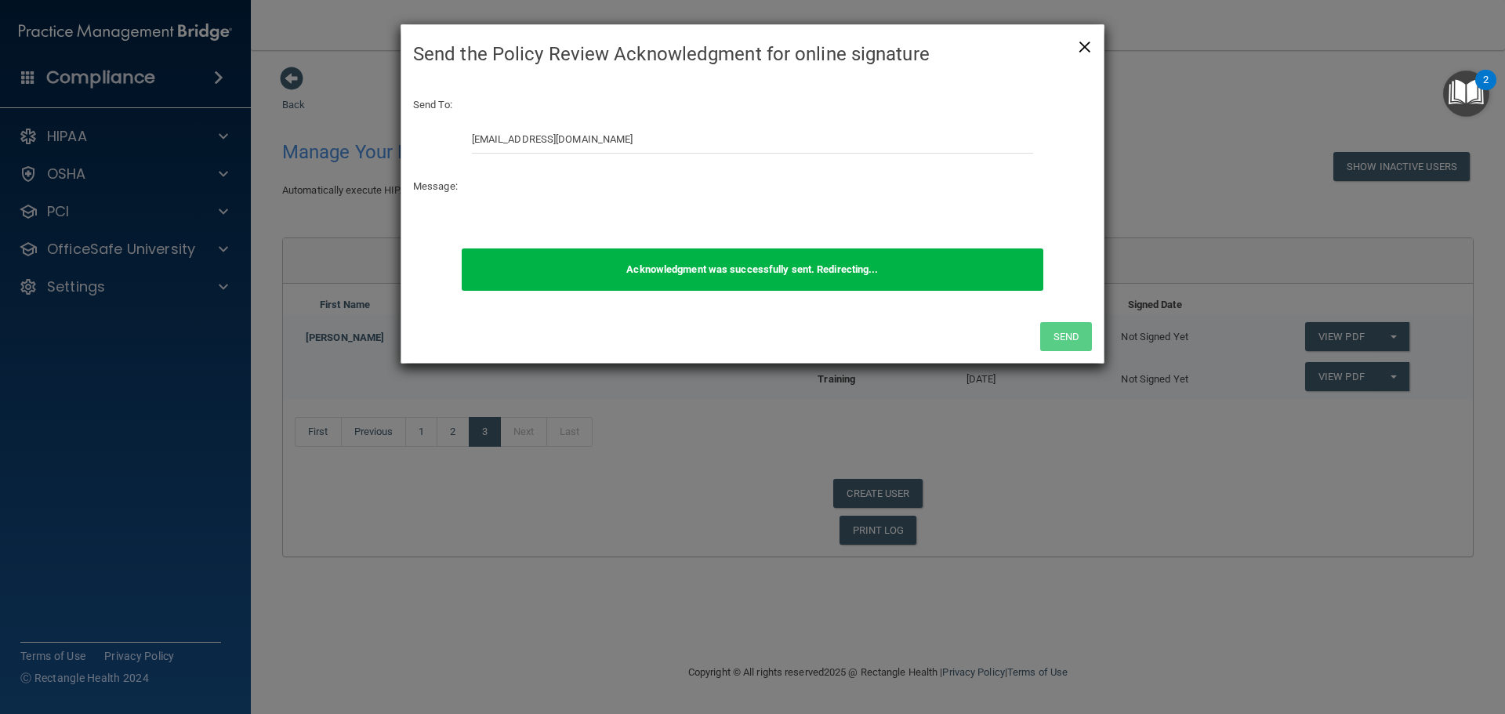
click at [1085, 49] on span "×" at bounding box center [1085, 44] width 14 height 31
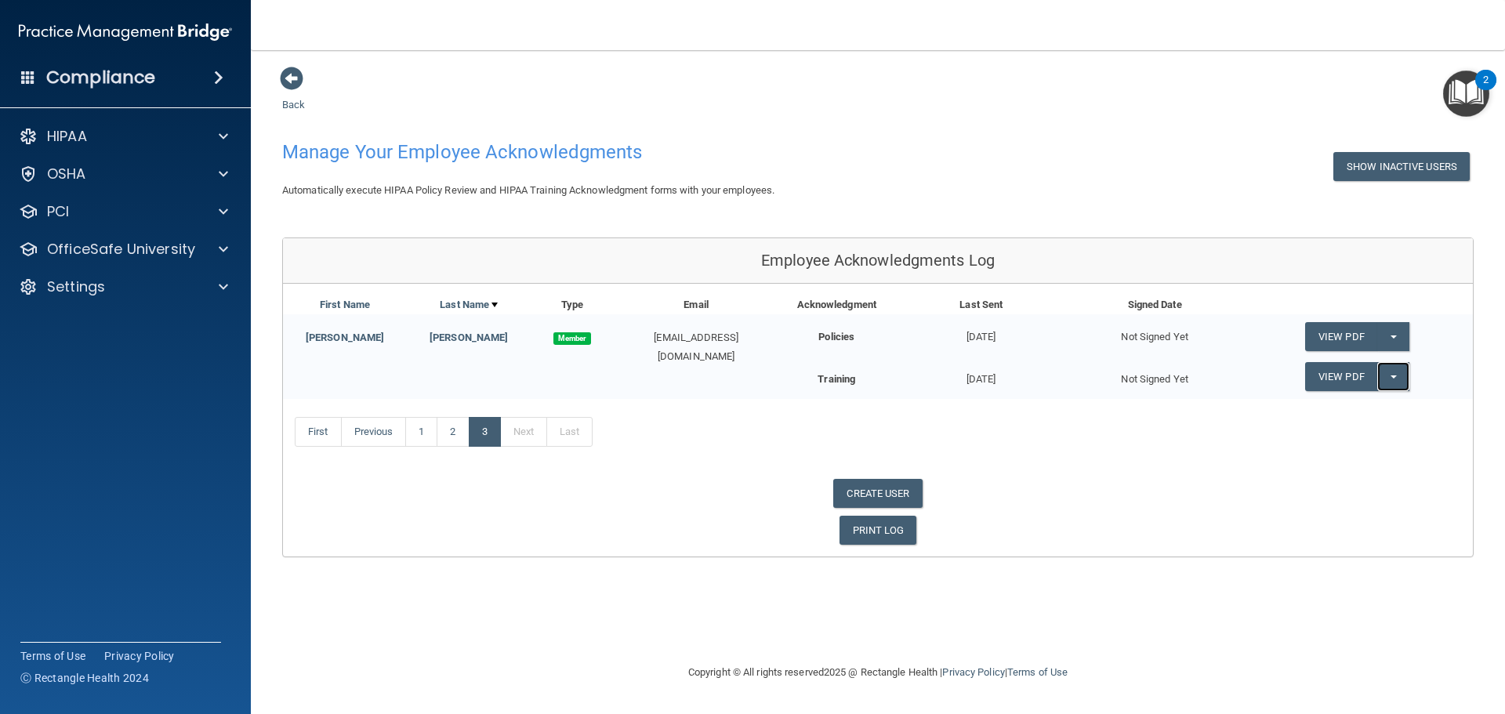
click at [1399, 375] on button "Split button!" at bounding box center [1393, 376] width 32 height 29
click at [1386, 408] on link "Send Acknowledgment PDF" at bounding box center [1383, 409] width 157 height 24
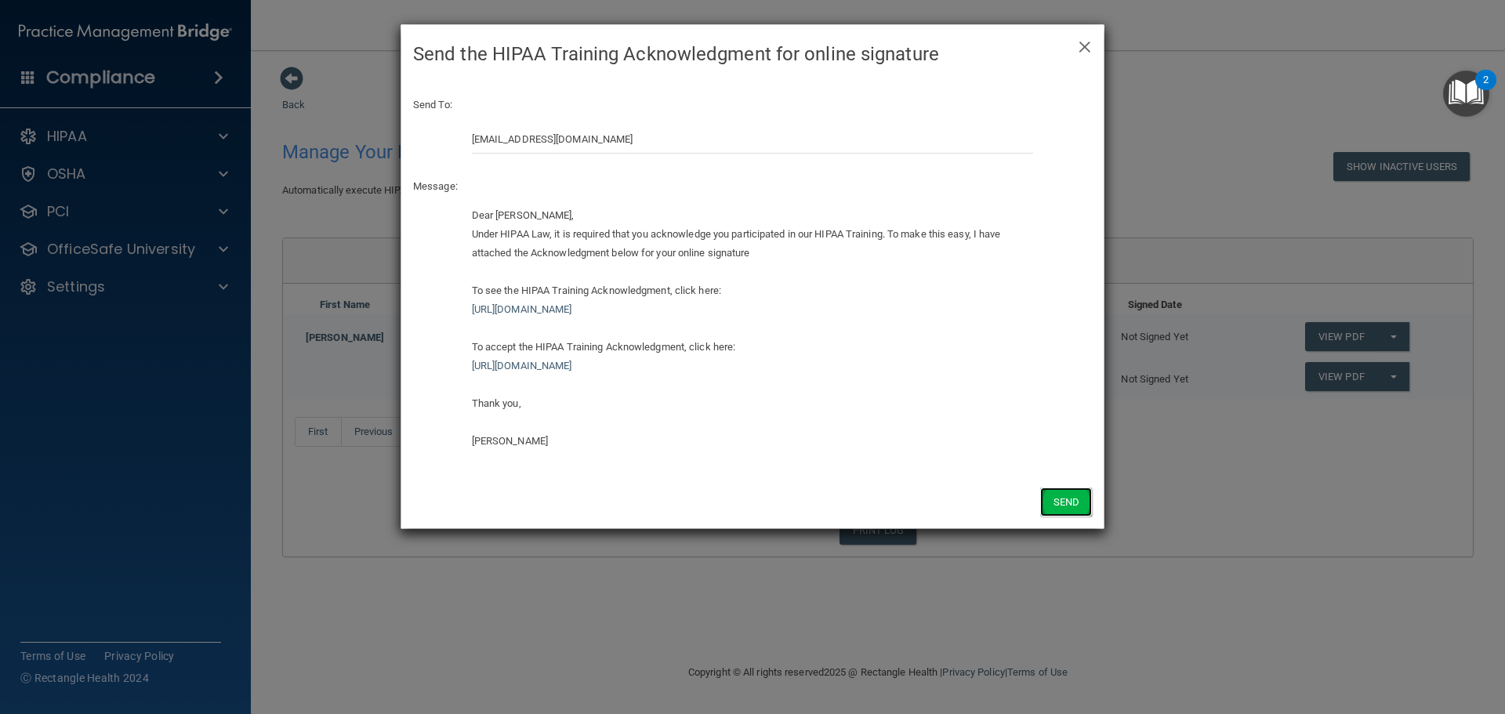
click at [1072, 500] on button "Send" at bounding box center [1066, 502] width 52 height 29
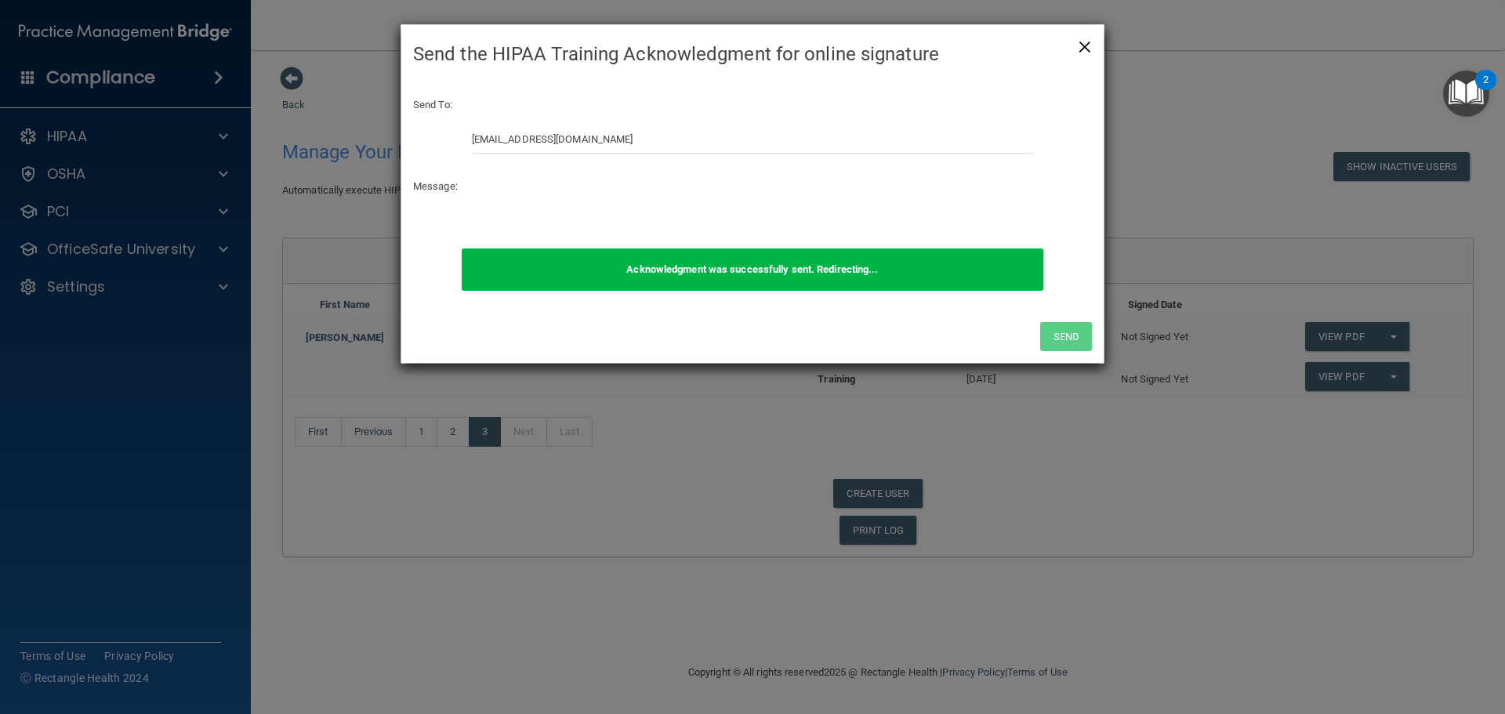
click at [1085, 40] on span "×" at bounding box center [1085, 44] width 14 height 31
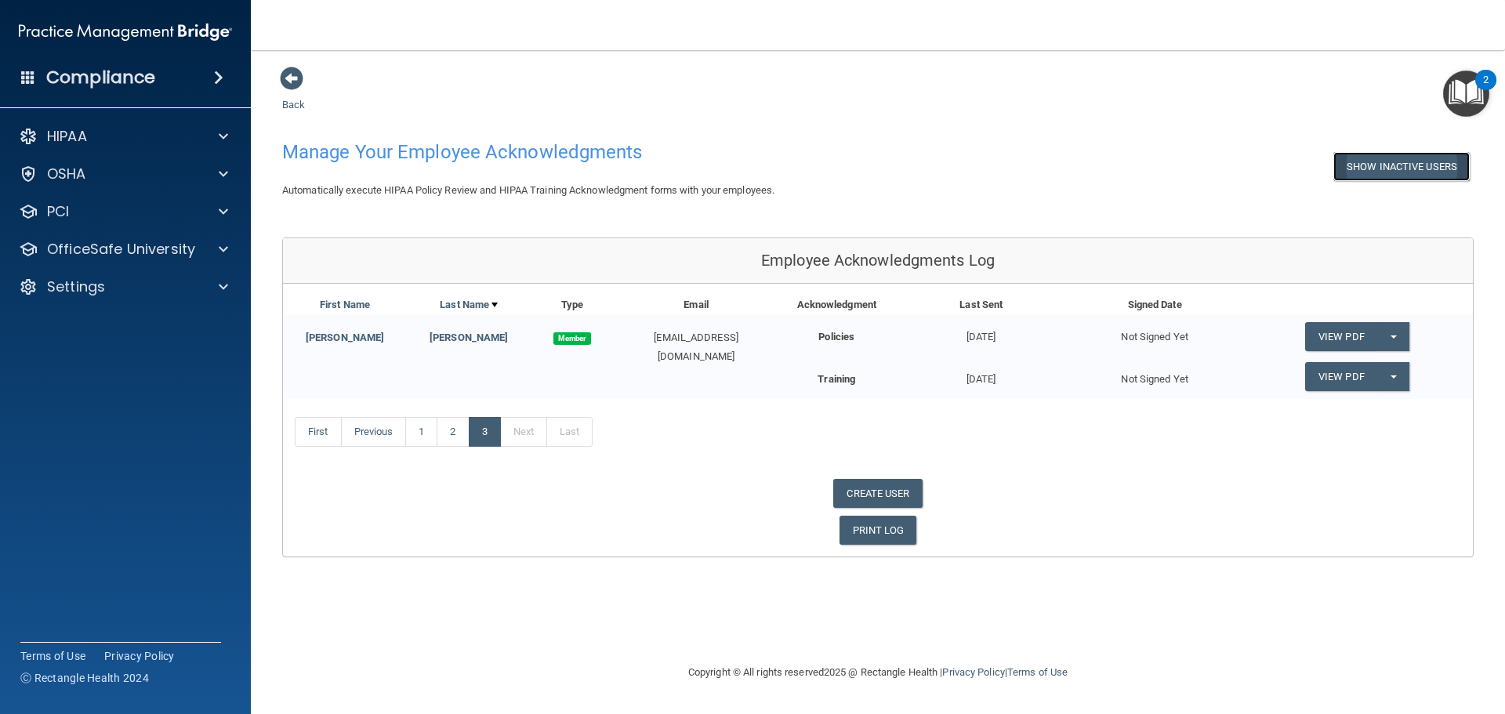
click at [1382, 168] on button "Show Inactive Users" at bounding box center [1401, 166] width 136 height 29
click at [1382, 168] on button "Hide Inactive Users" at bounding box center [1404, 166] width 129 height 29
